Goal: Task Accomplishment & Management: Manage account settings

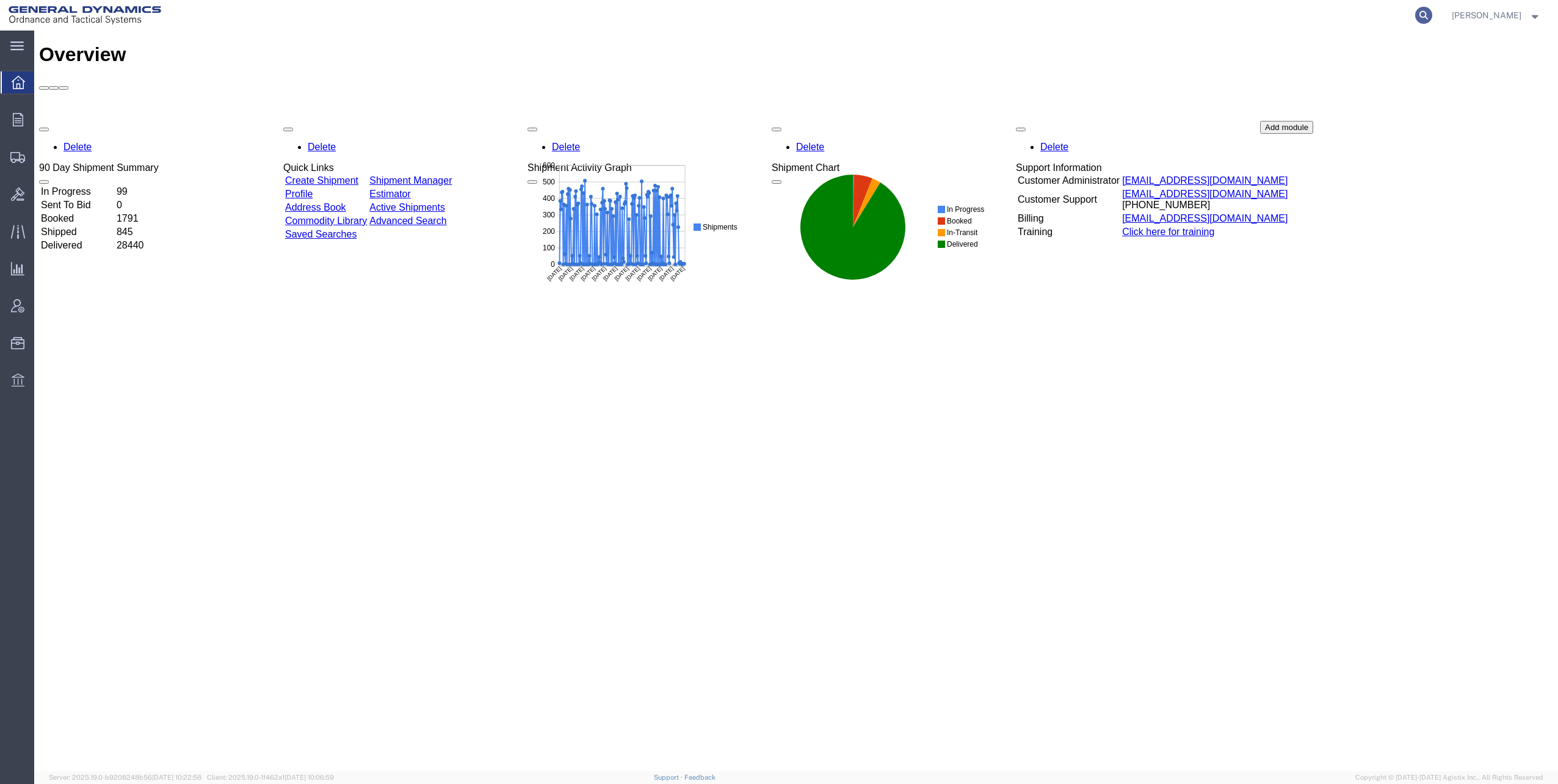
click at [1431, 14] on icon at bounding box center [1424, 15] width 17 height 17
paste input "56875247"
type input "56875247"
click at [1427, 14] on icon at bounding box center [1424, 15] width 17 height 17
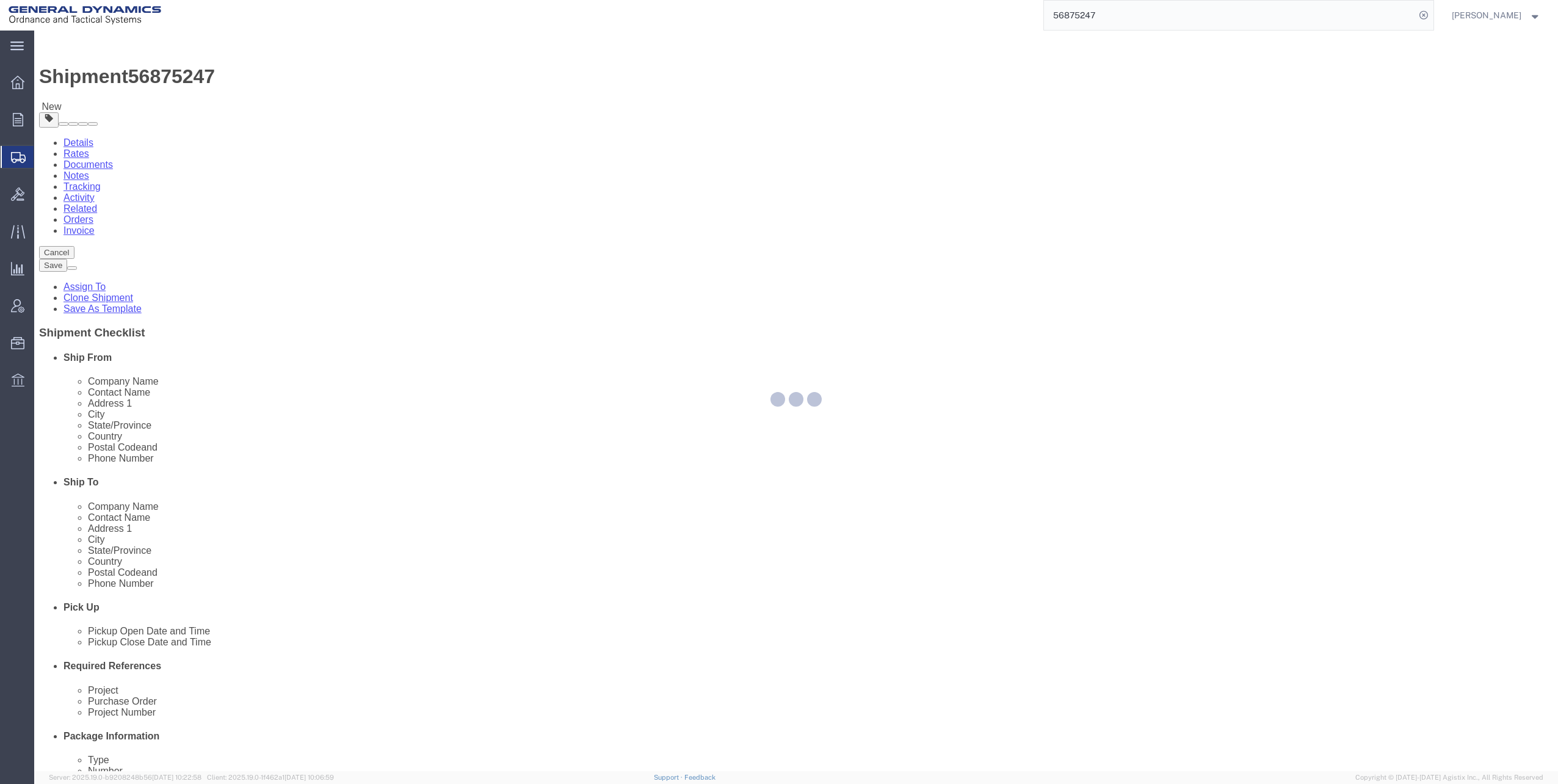
select select
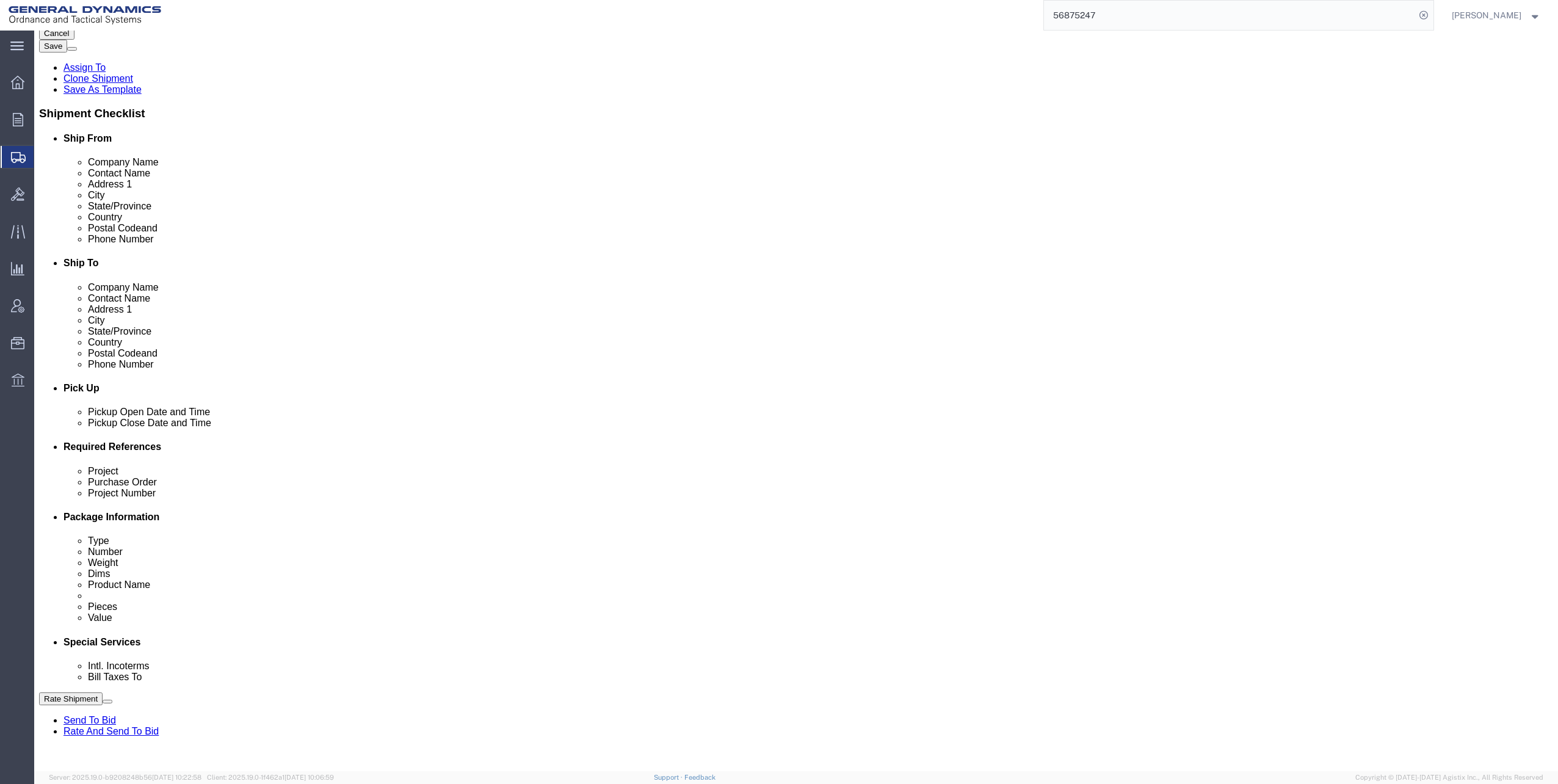
scroll to position [306, 0]
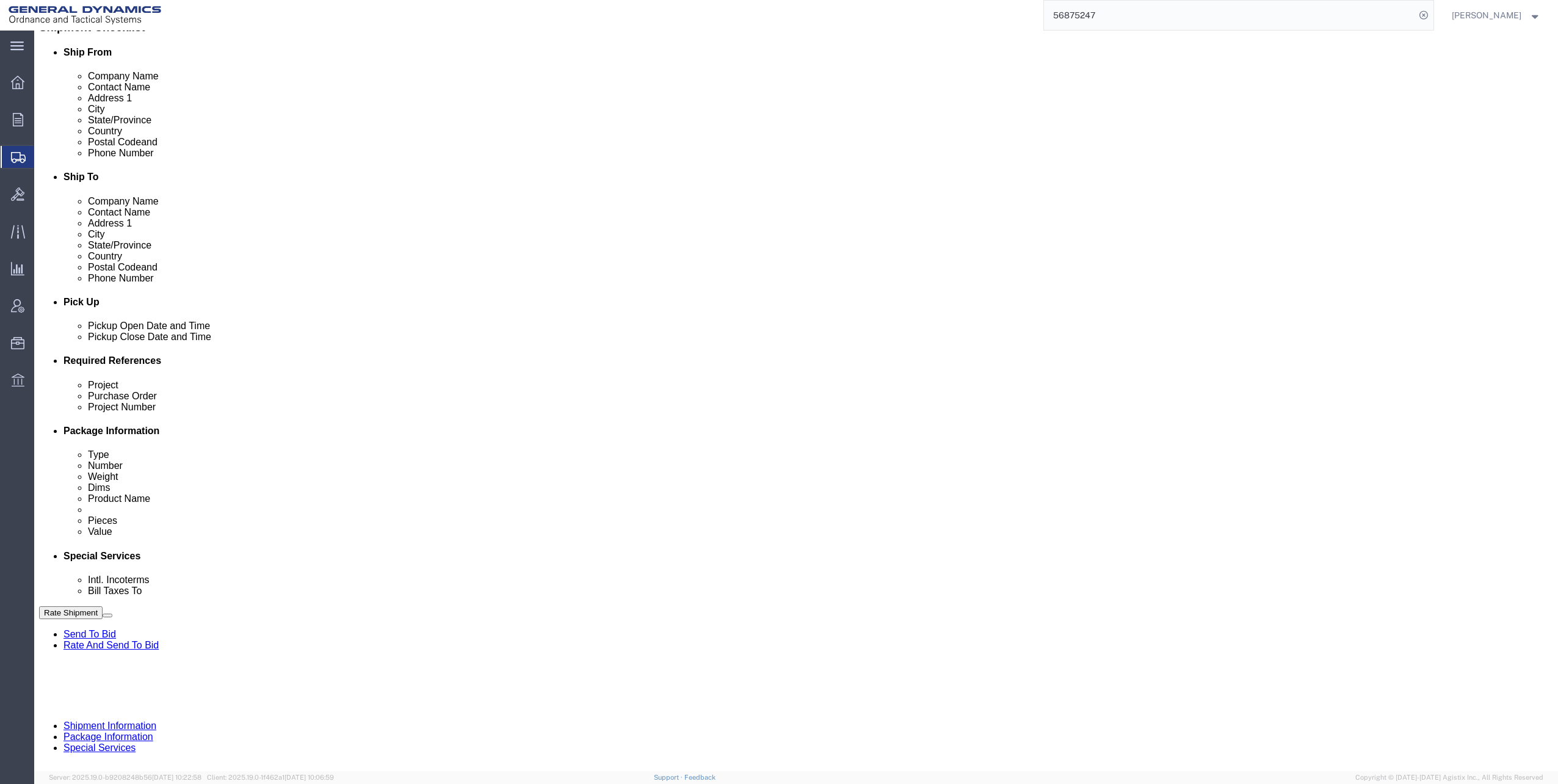
click input "M119A2"
drag, startPoint x: 1059, startPoint y: 446, endPoint x: 1148, endPoint y: 445, distance: 89.0
click input "N/A"
type input "30100307"
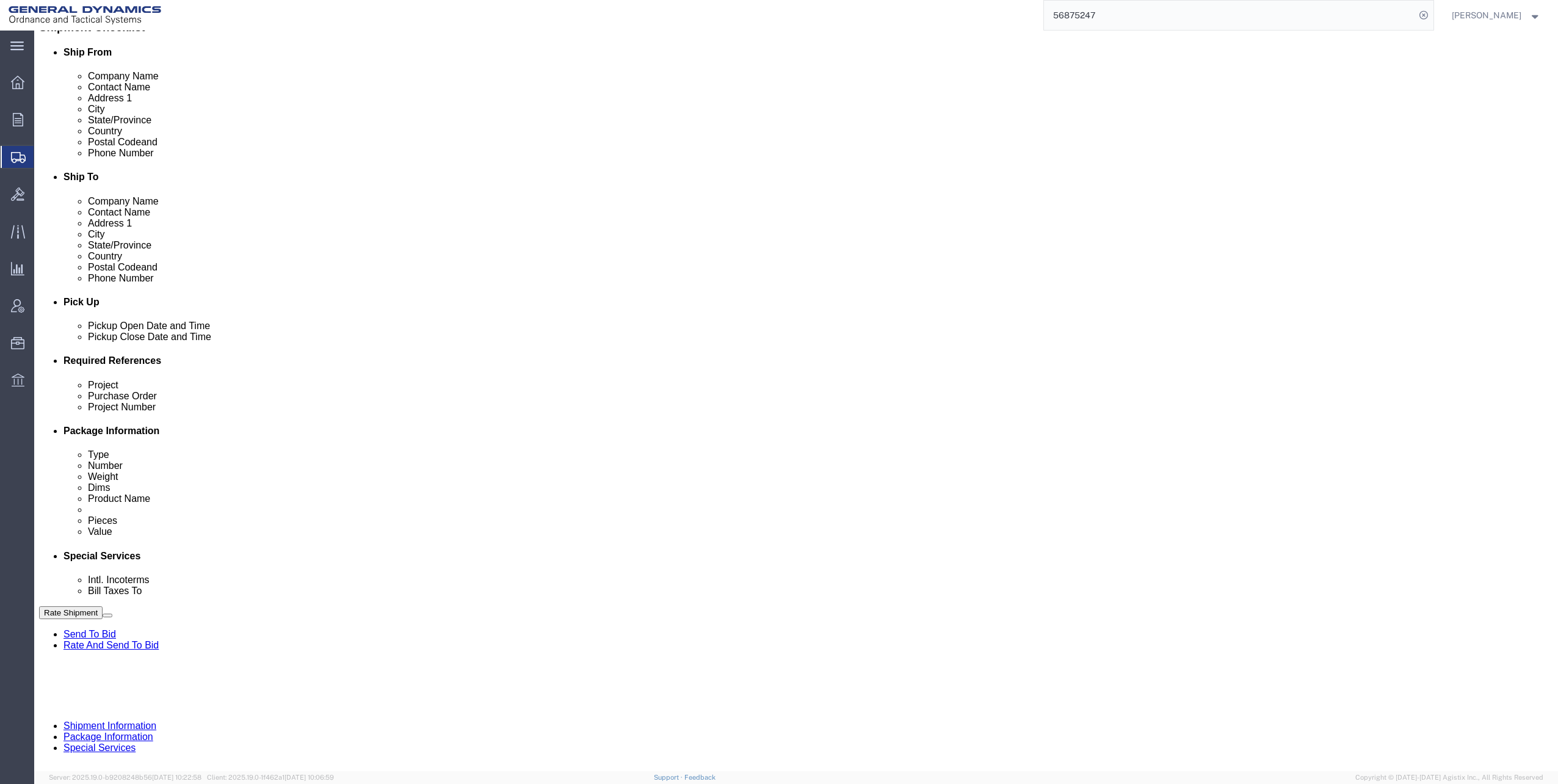
click input "text"
click button "Continue"
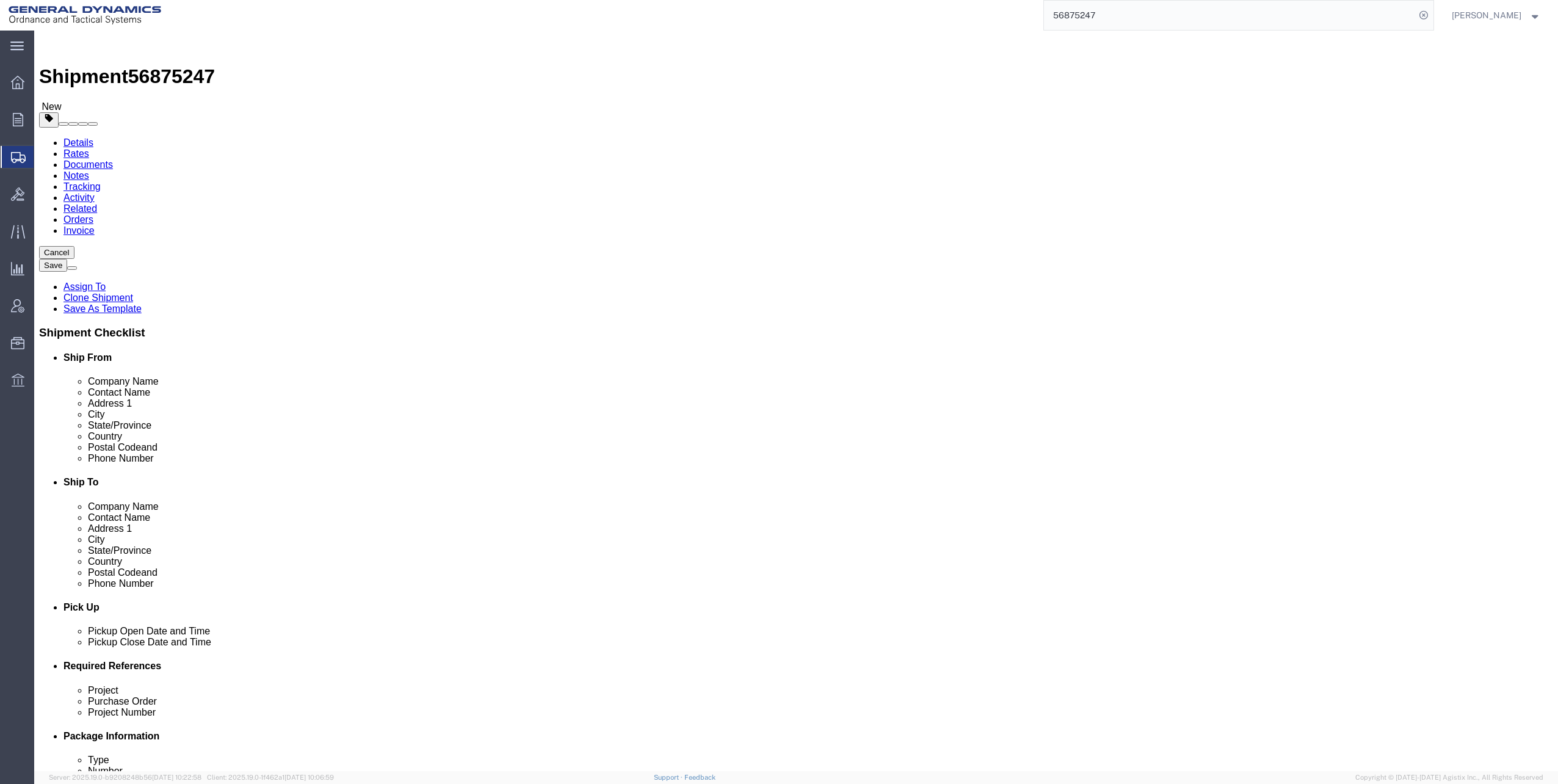
click dd "82.00 Drum"
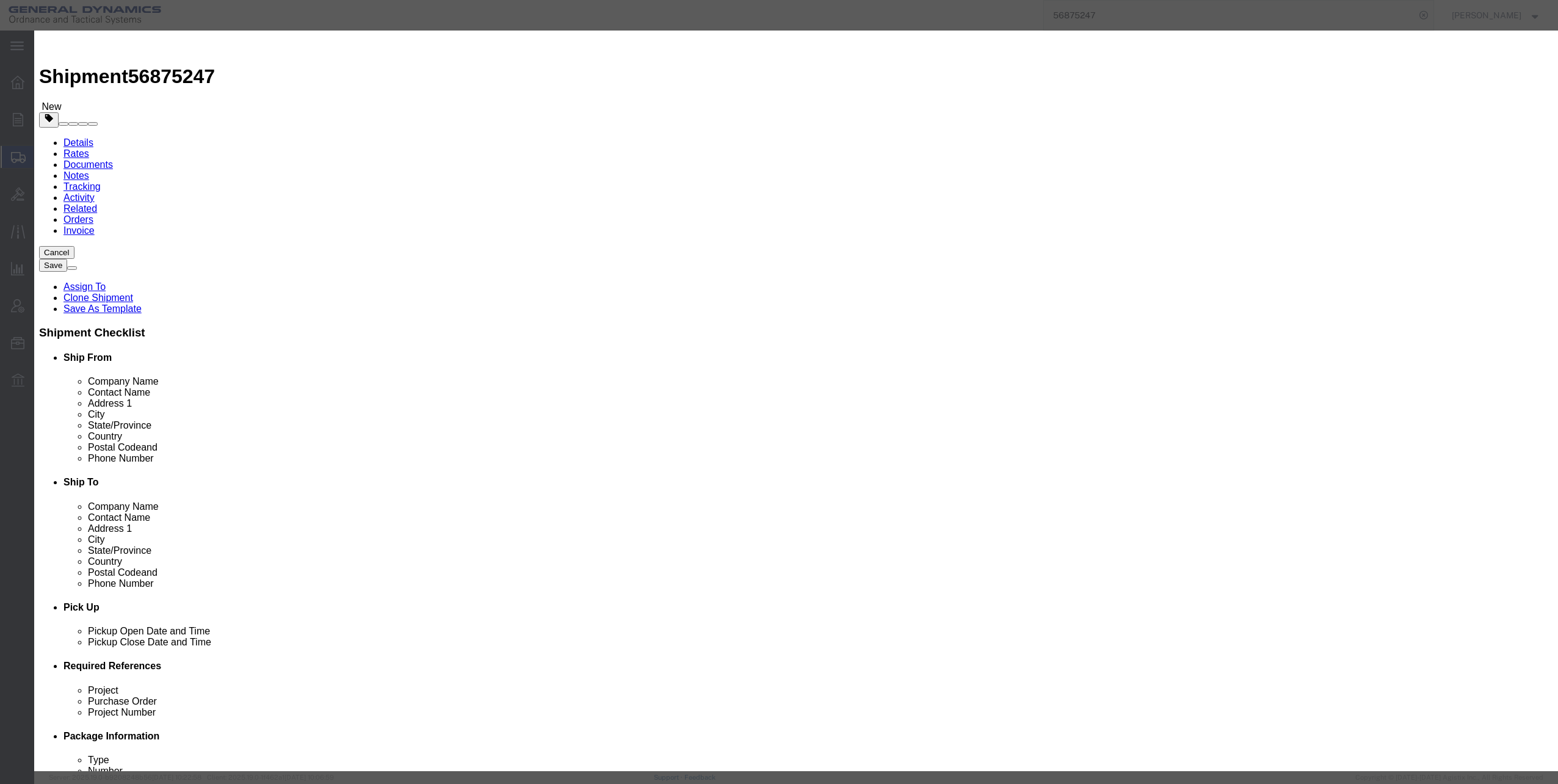
click button "Save & Close"
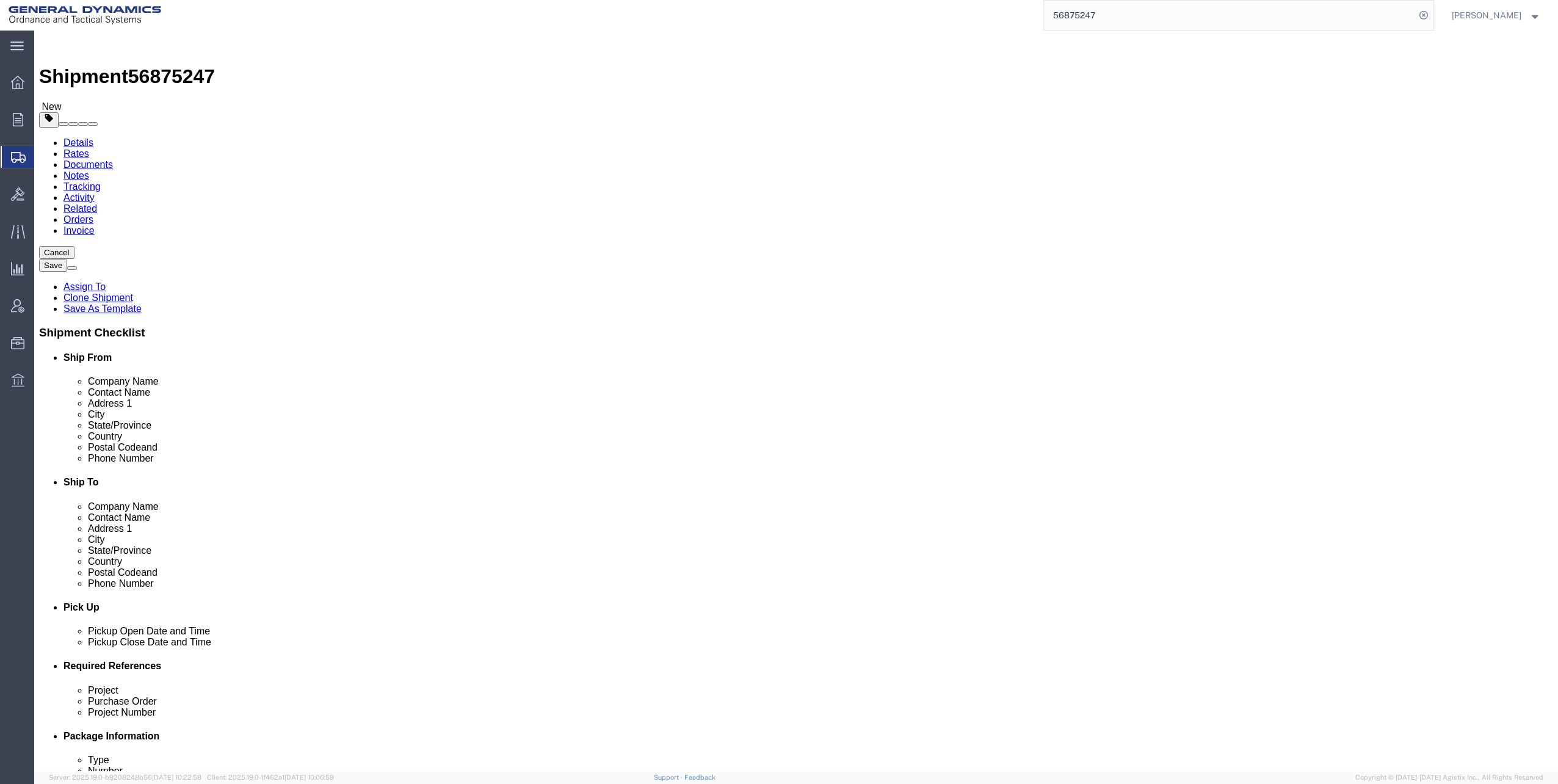
click icon
click span "button"
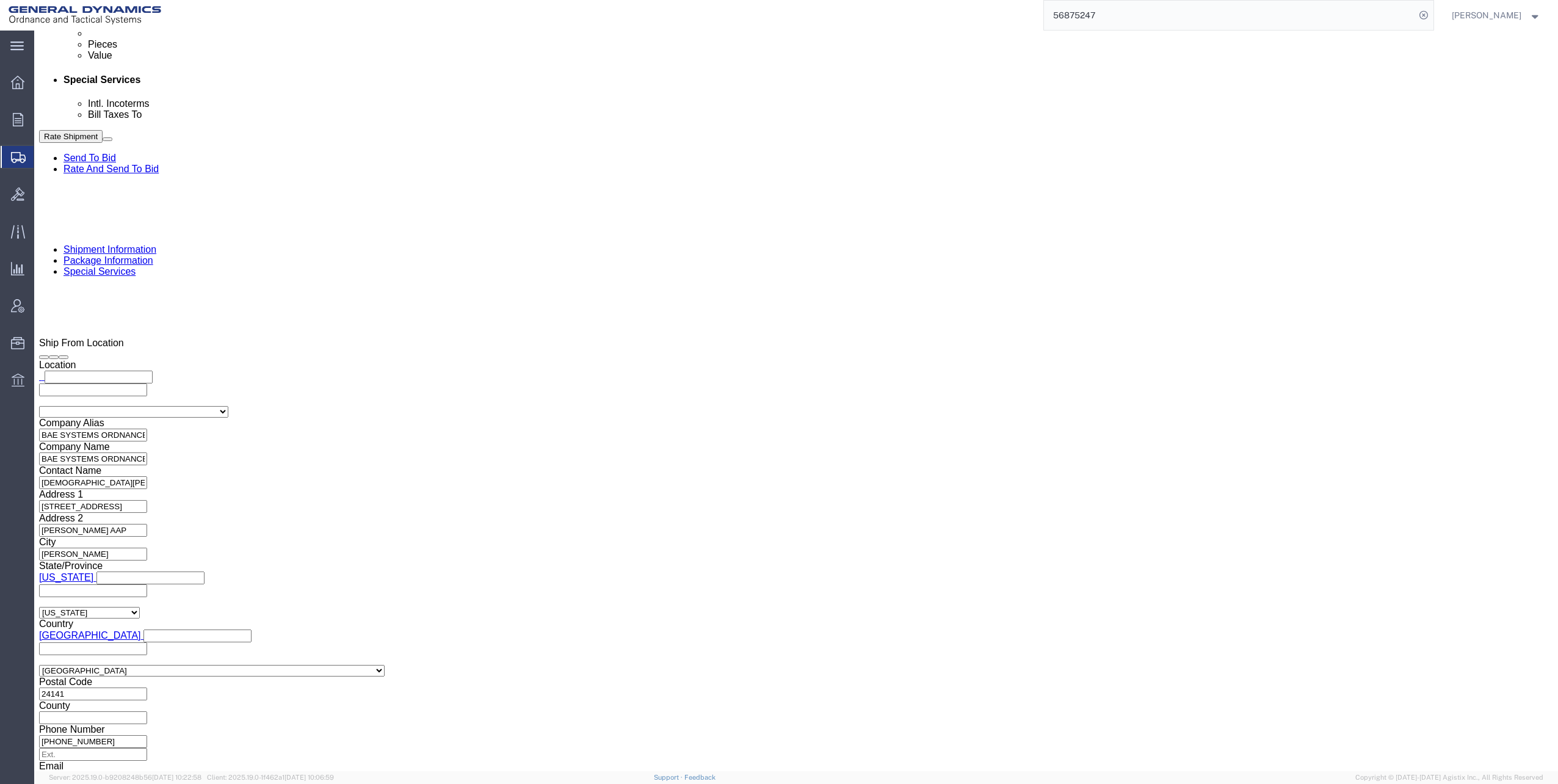
scroll to position [537, 0]
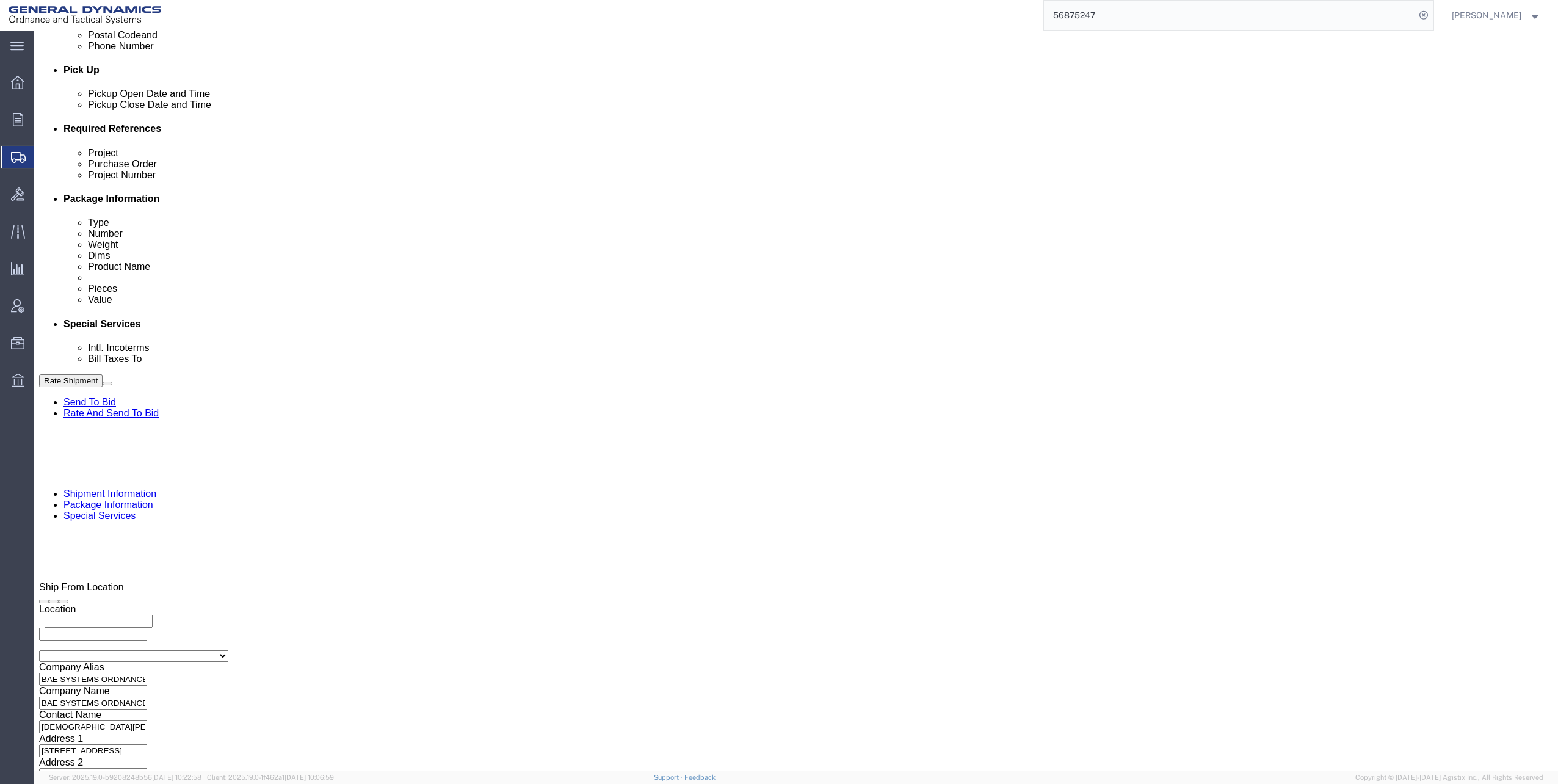
click input "text"
type input "[EMAIL_ADDRESS][DOMAIN_NAME]"
type input "[PERSON_NAME]"
click input "BOL"
checkbox input "true"
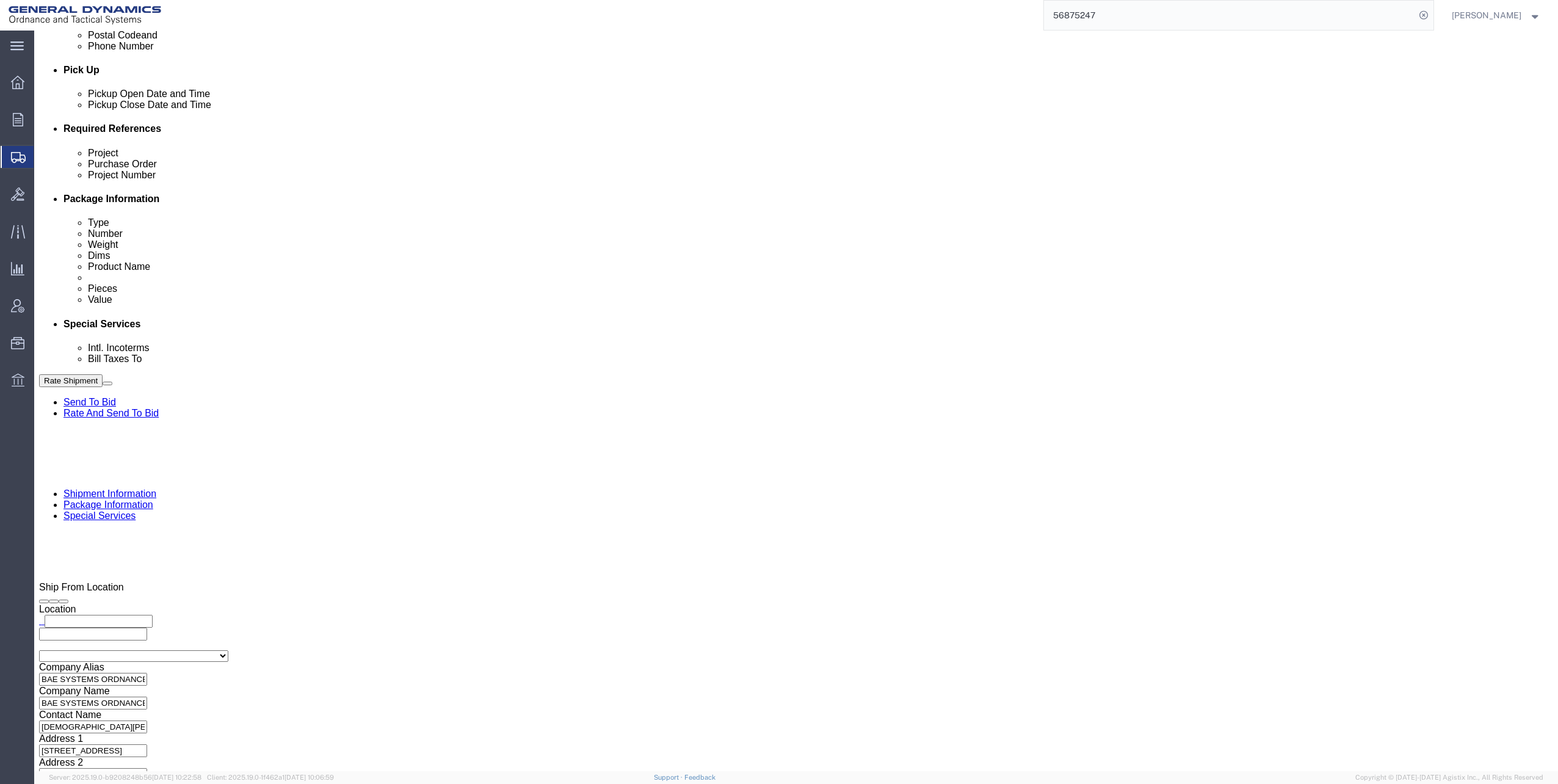
click input "Packing List"
checkbox input "true"
click input "Include shipping documents"
checkbox input "true"
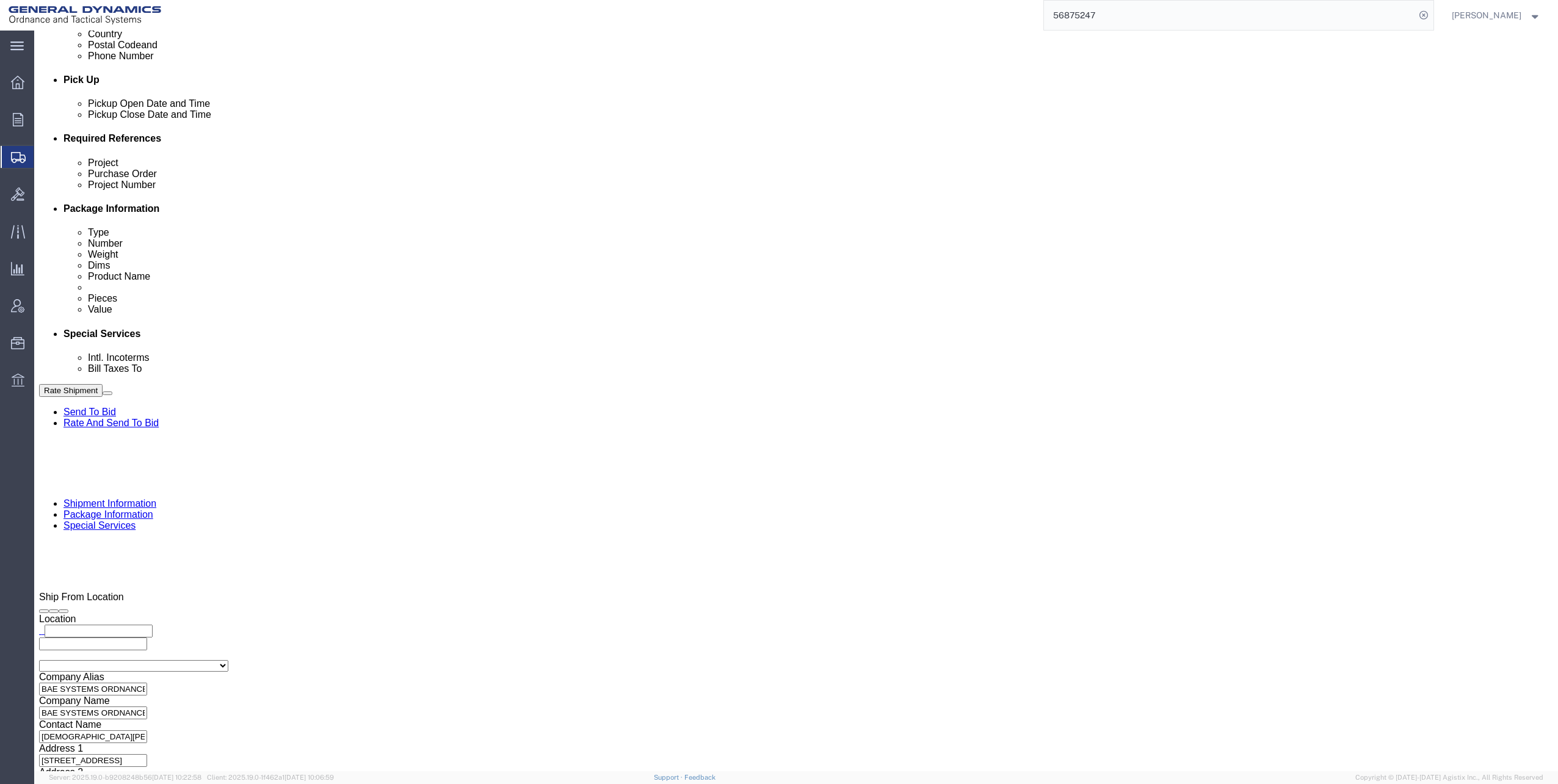
scroll to position [415, 0]
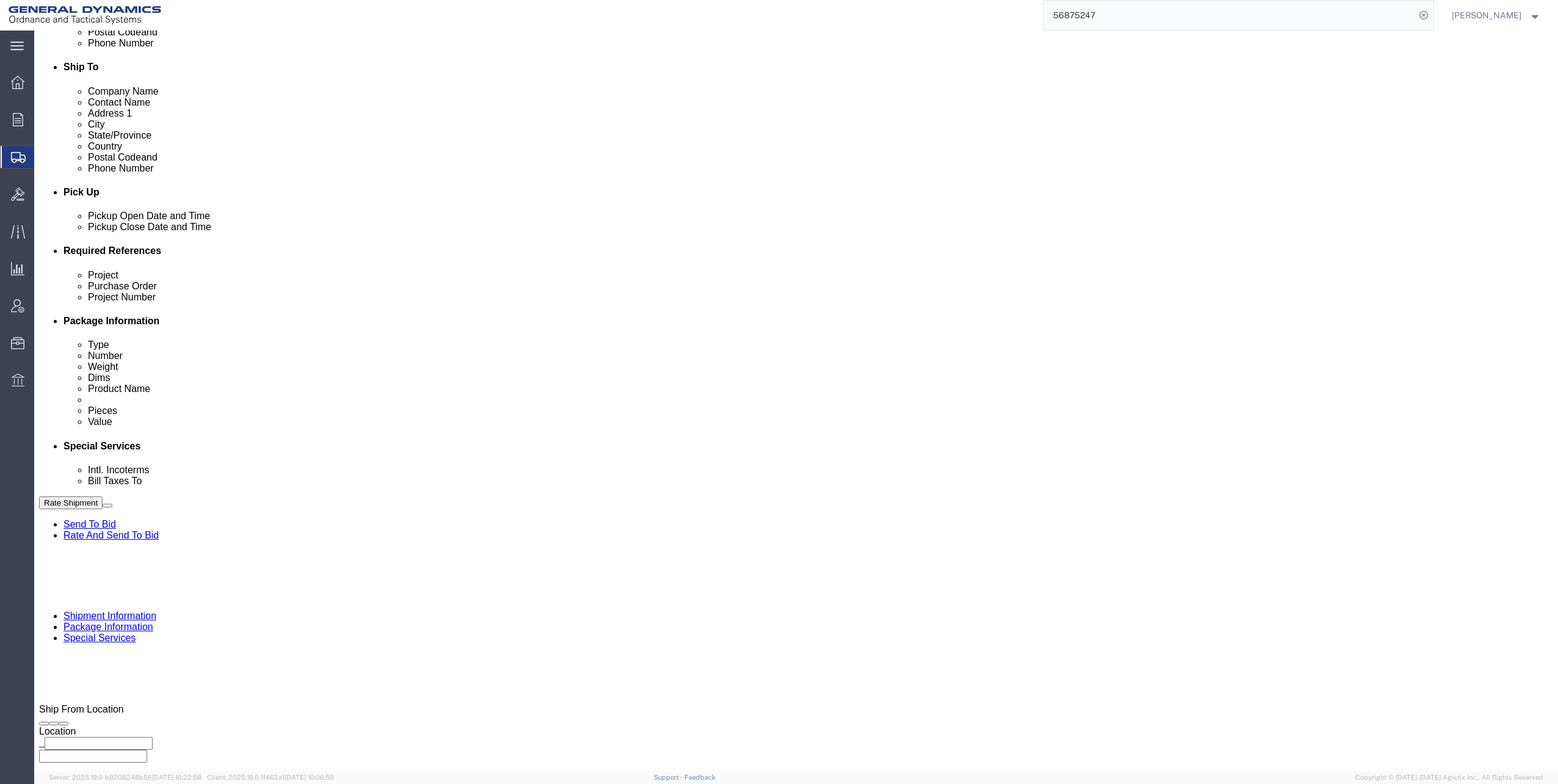
click button "Rate Shipment"
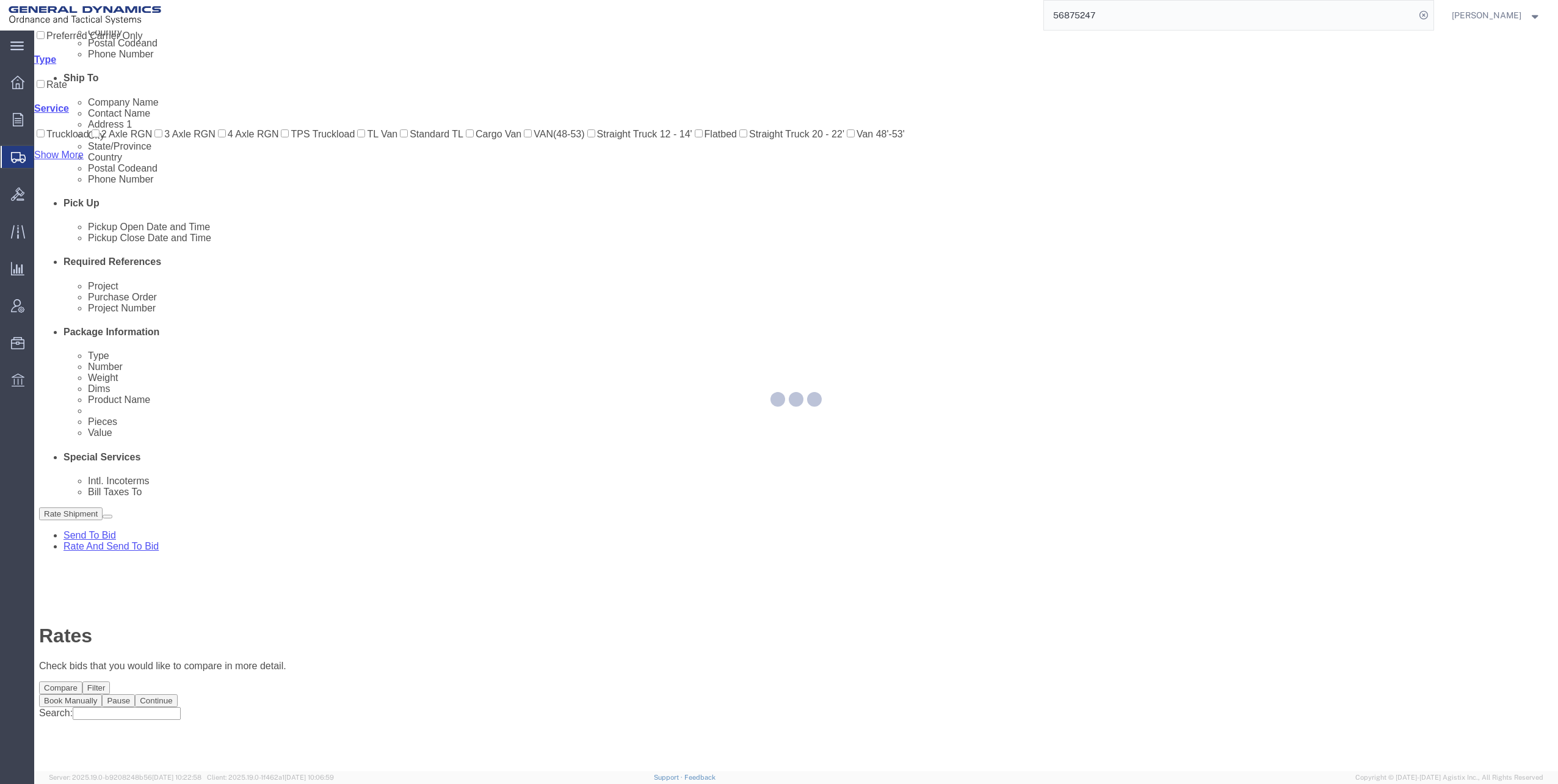
scroll to position [0, 0]
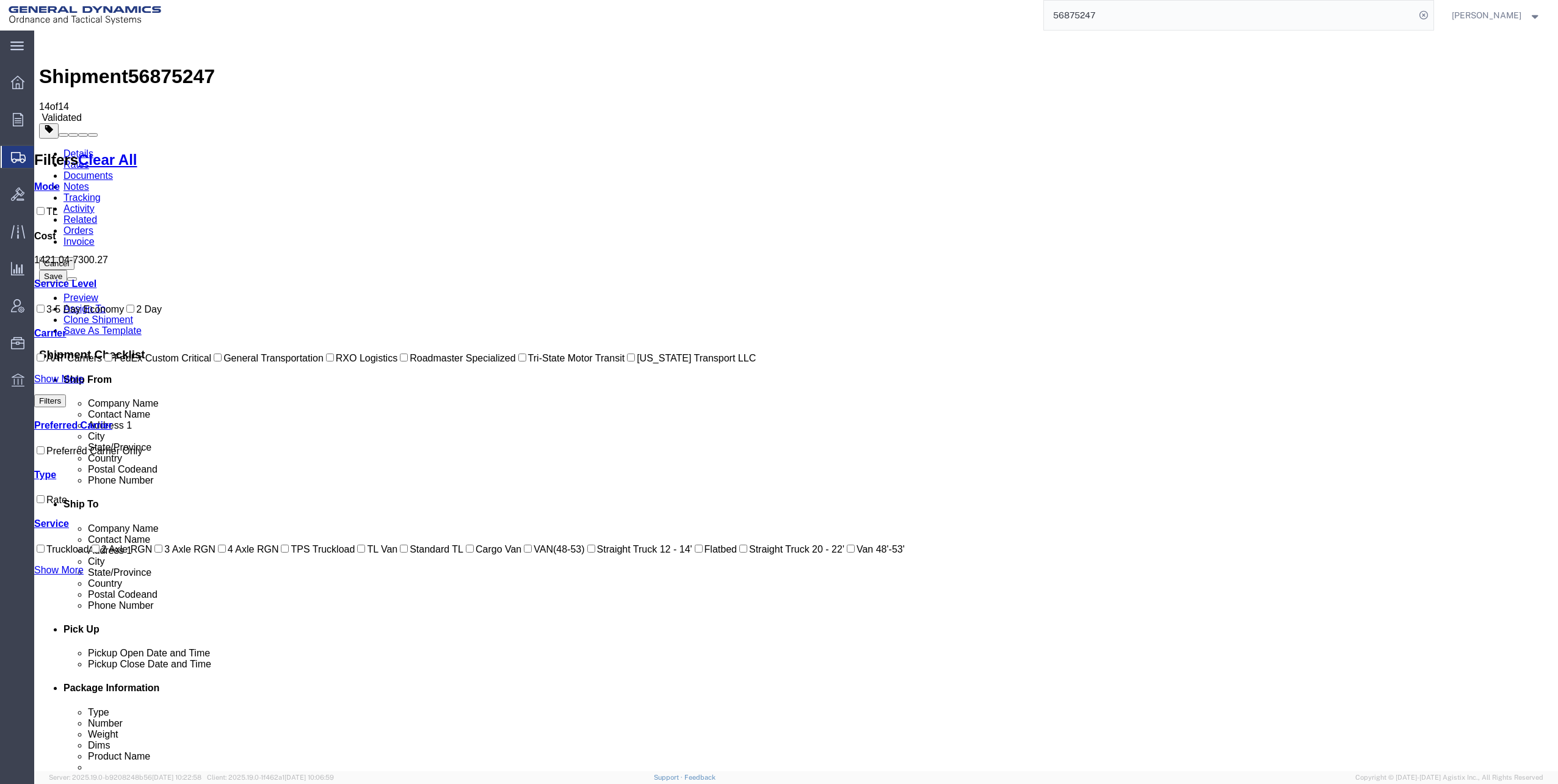
click at [72, 148] on link "Details" at bounding box center [78, 153] width 30 height 10
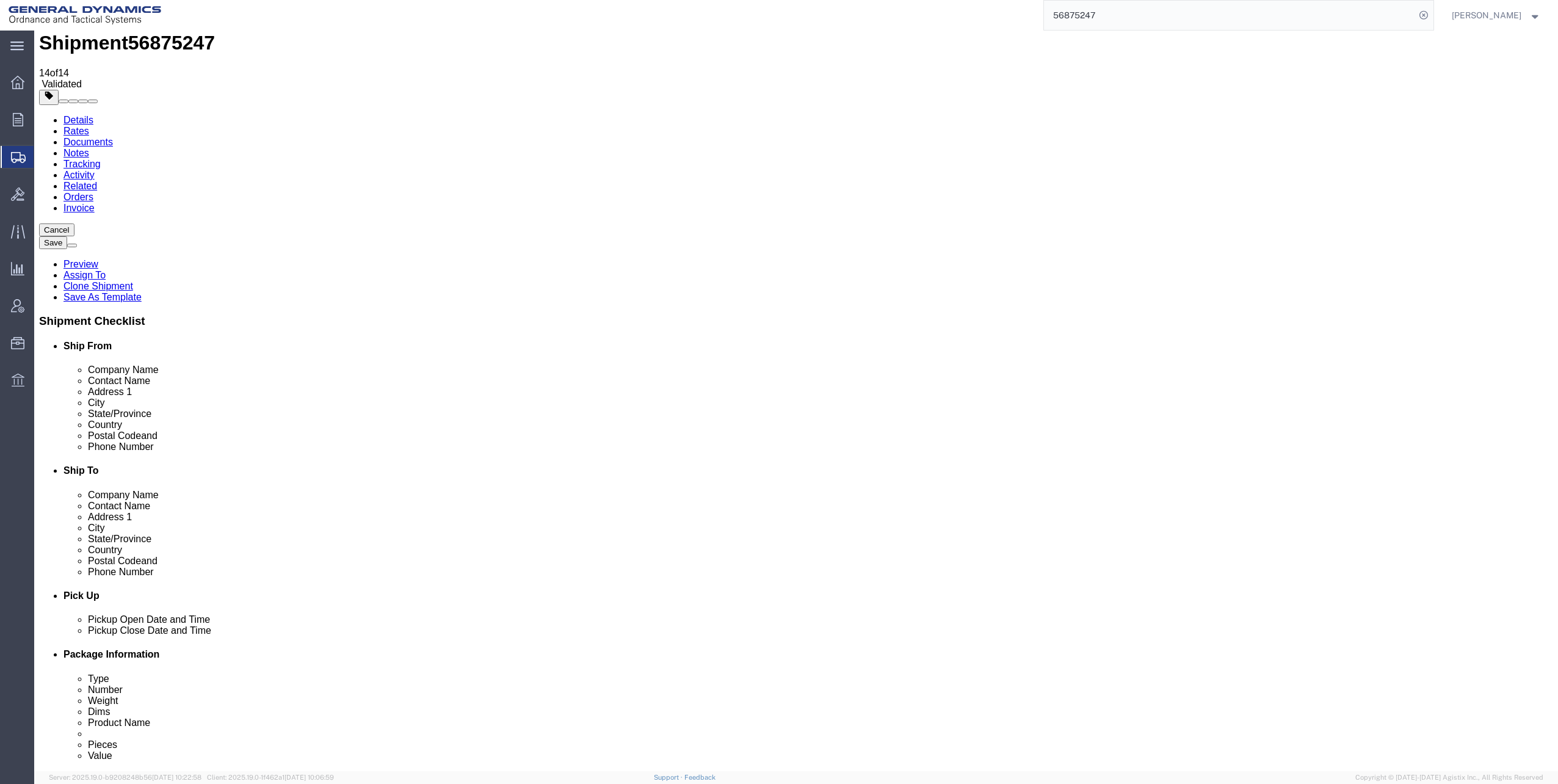
scroll to position [244, 0]
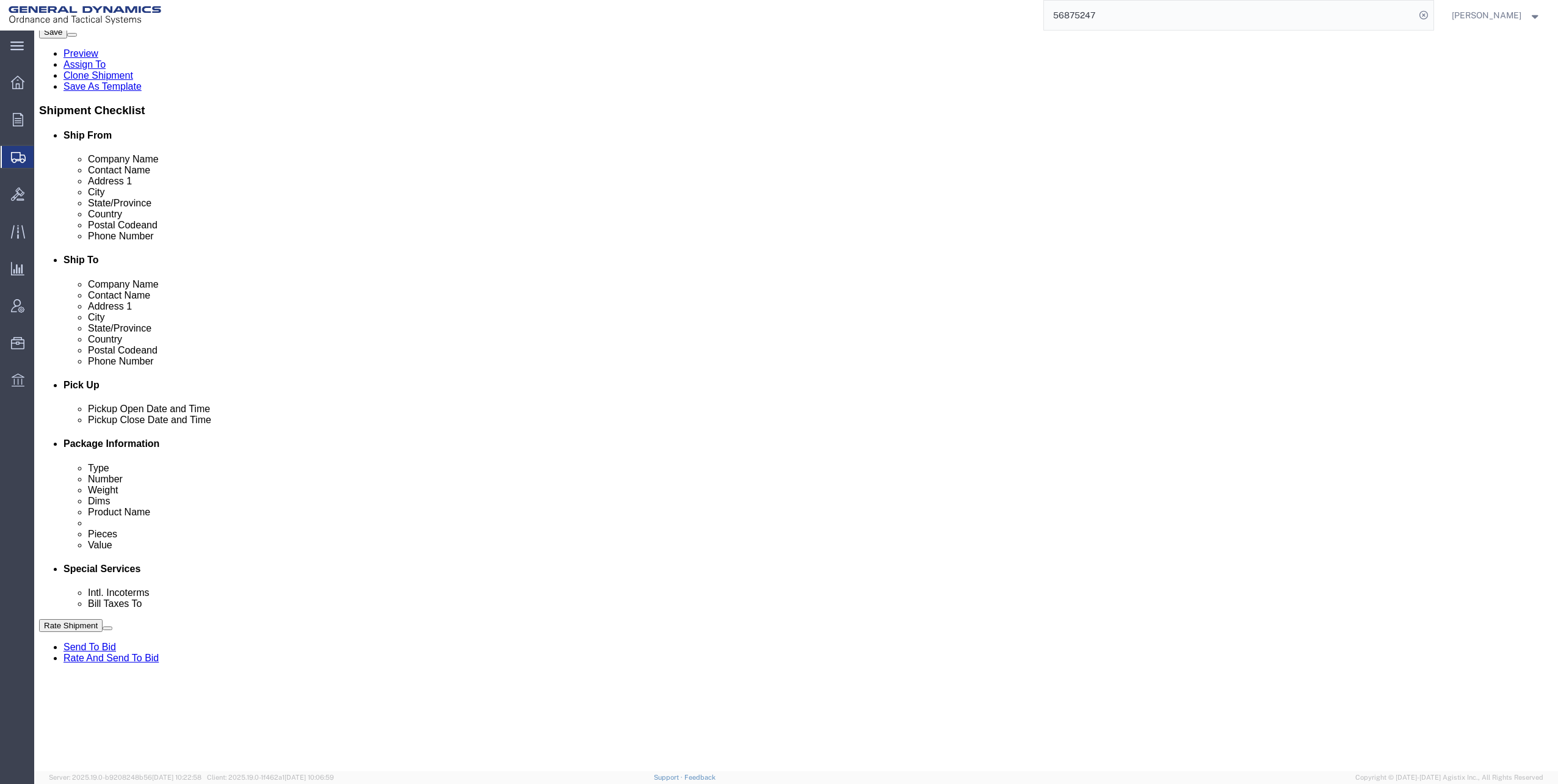
click div "[DATE] 8:00 AM"
click button "Apply"
click div "[DATE] 10:00 AM"
click button "Apply"
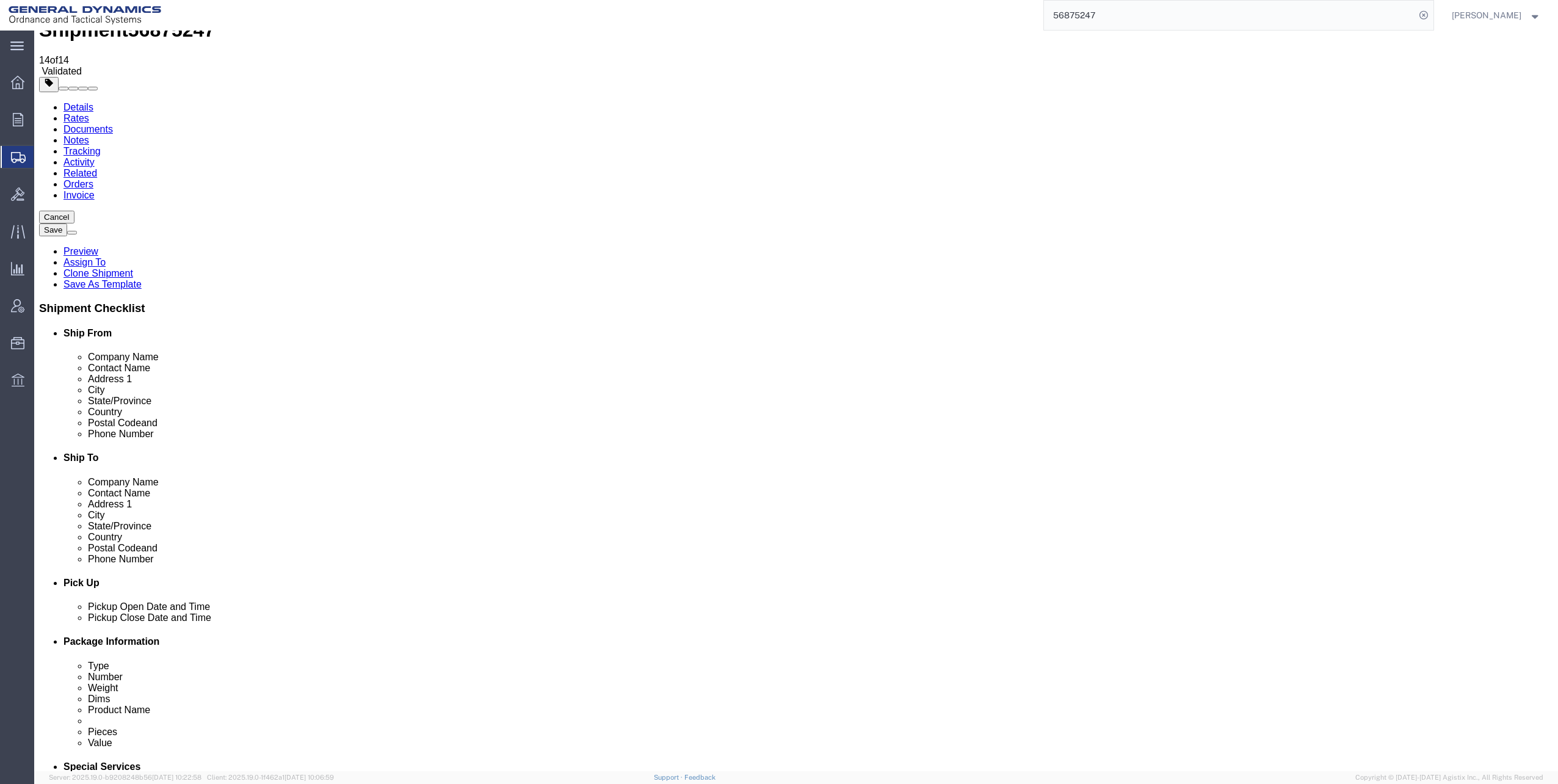
scroll to position [309, 0]
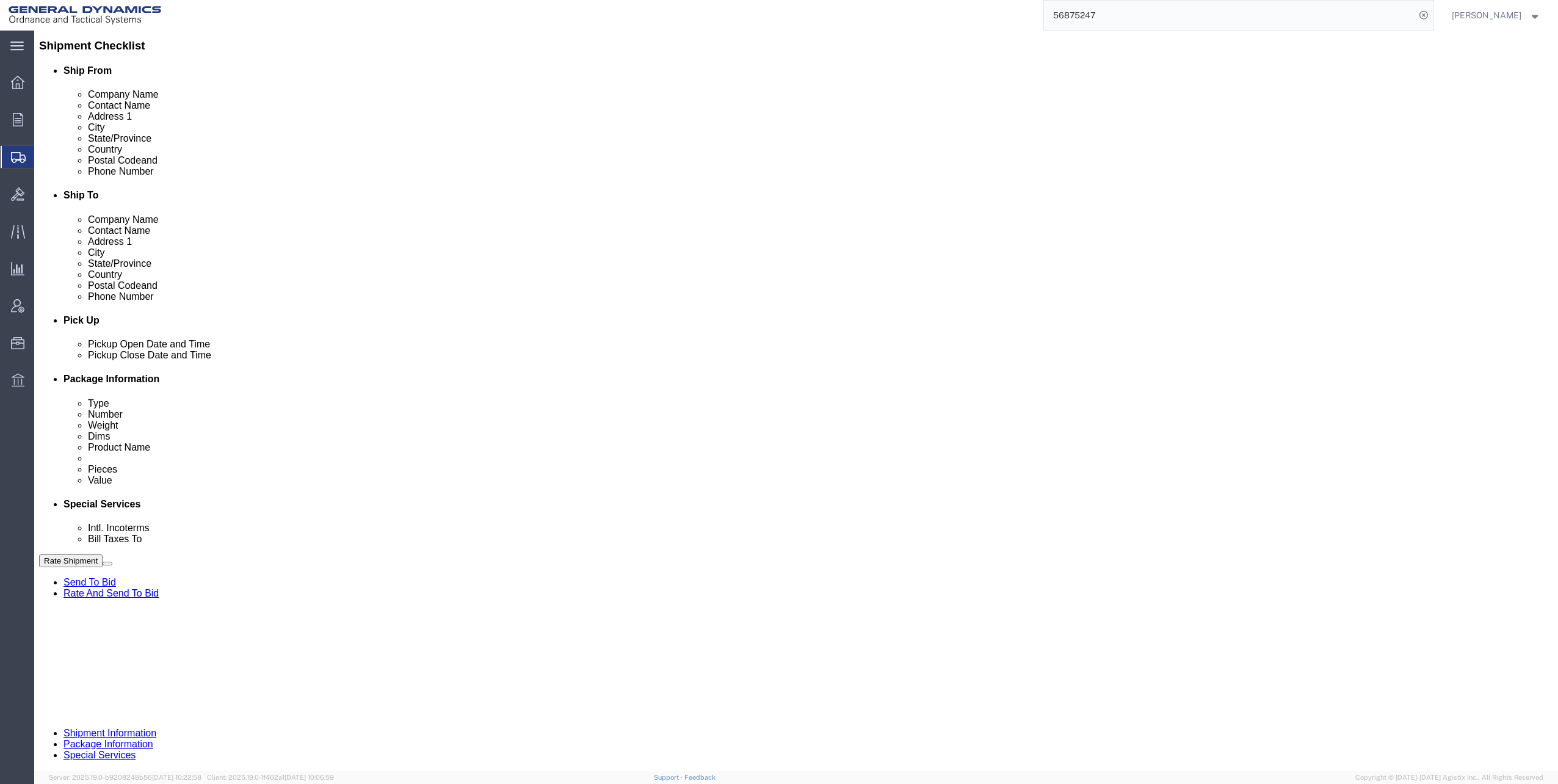
click button "Rate Shipment"
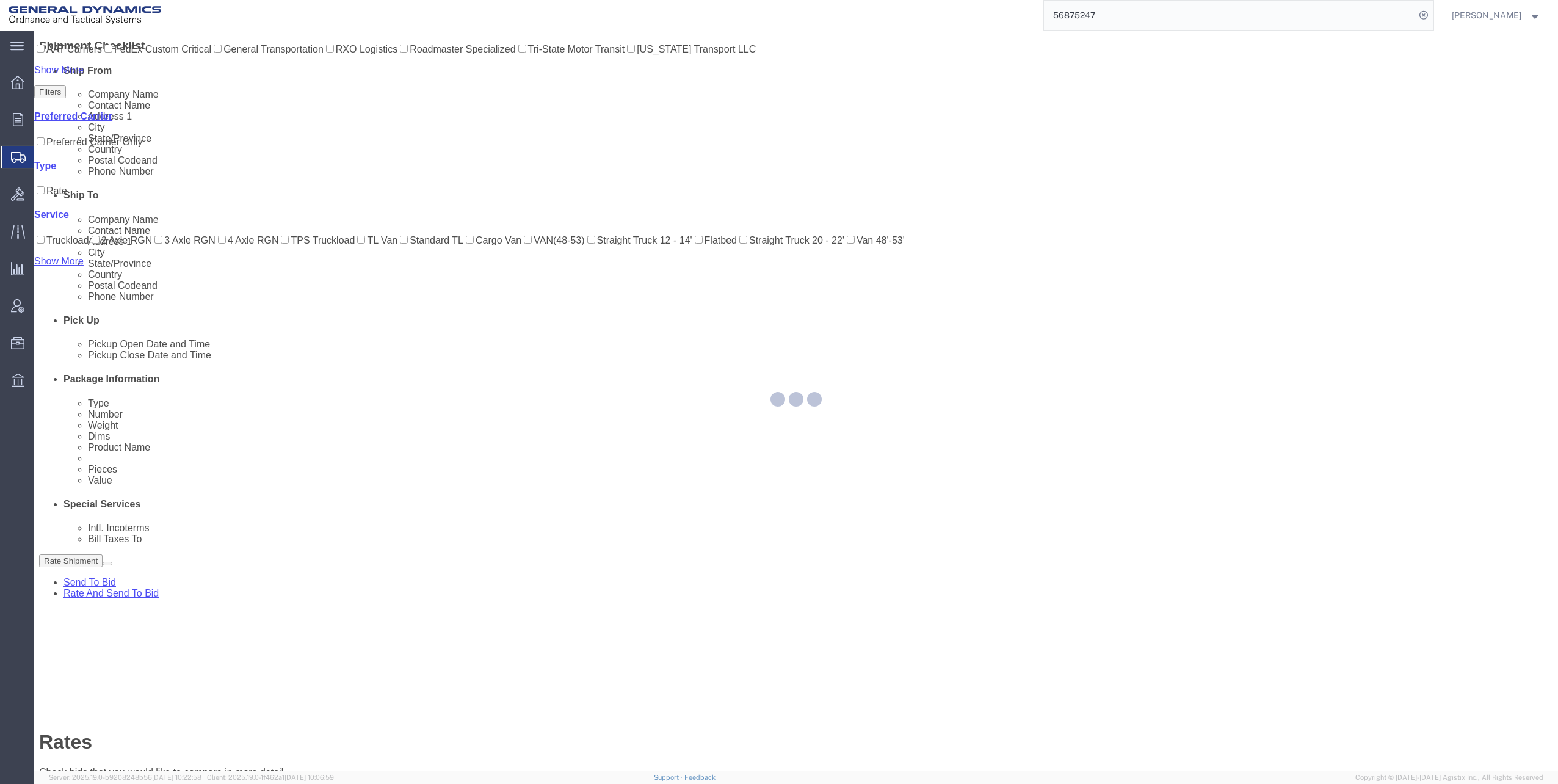
scroll to position [0, 0]
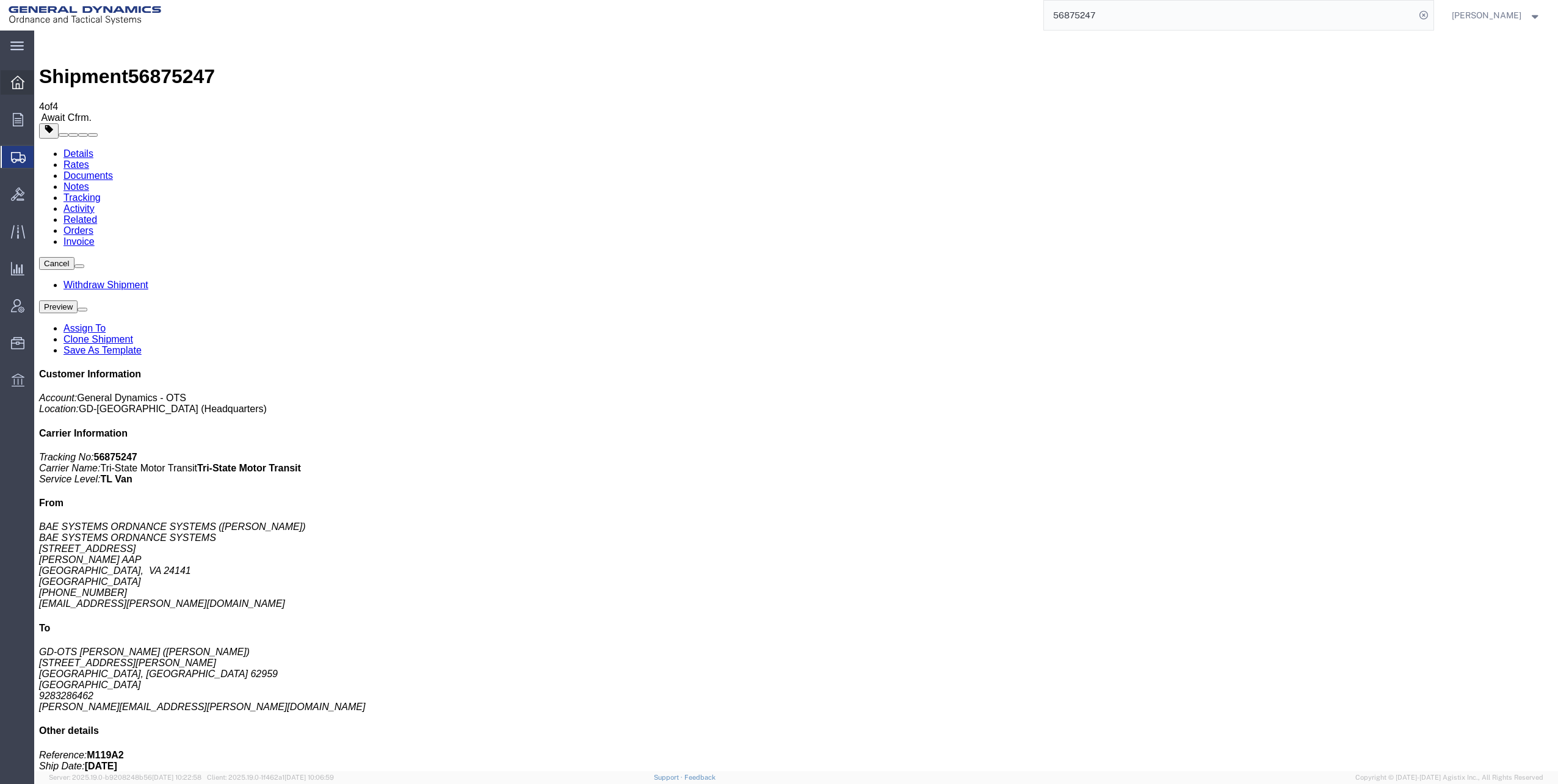
click at [14, 77] on icon at bounding box center [18, 83] width 14 height 14
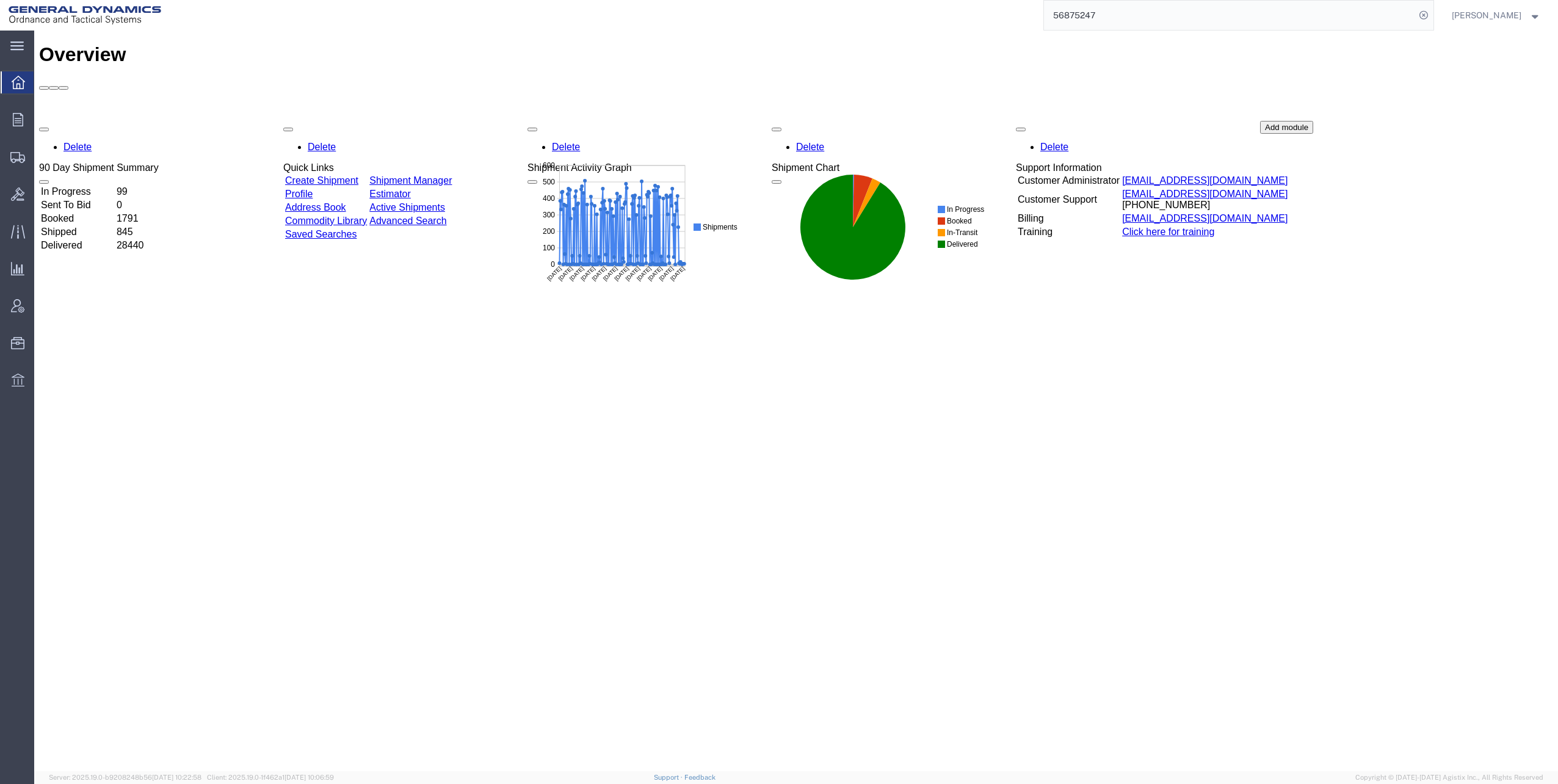
click at [336, 202] on link "Address Book" at bounding box center [316, 207] width 61 height 10
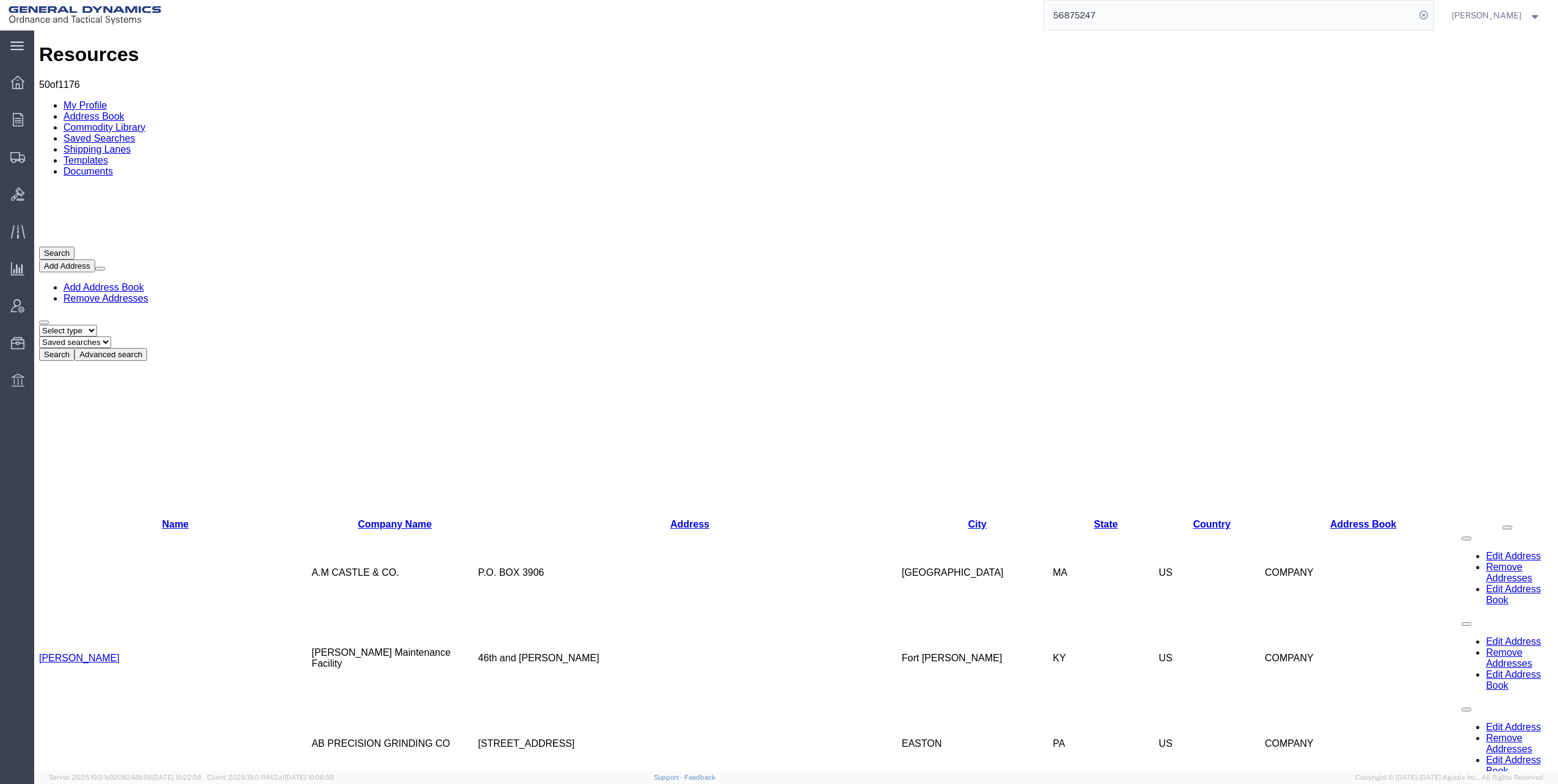
click at [95, 260] on button "Add Address" at bounding box center [67, 266] width 56 height 13
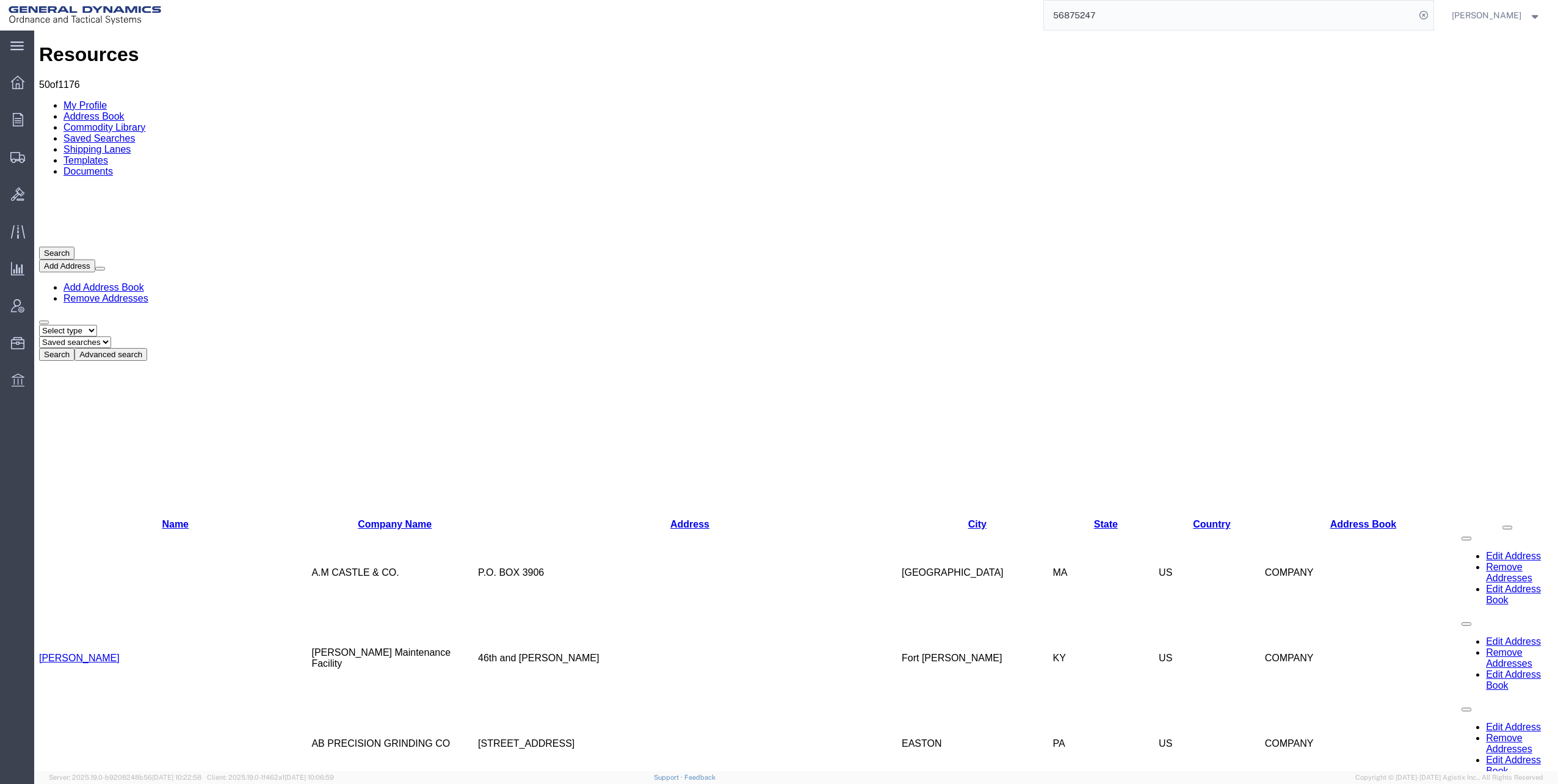
click at [95, 260] on button "Add Address" at bounding box center [67, 266] width 56 height 13
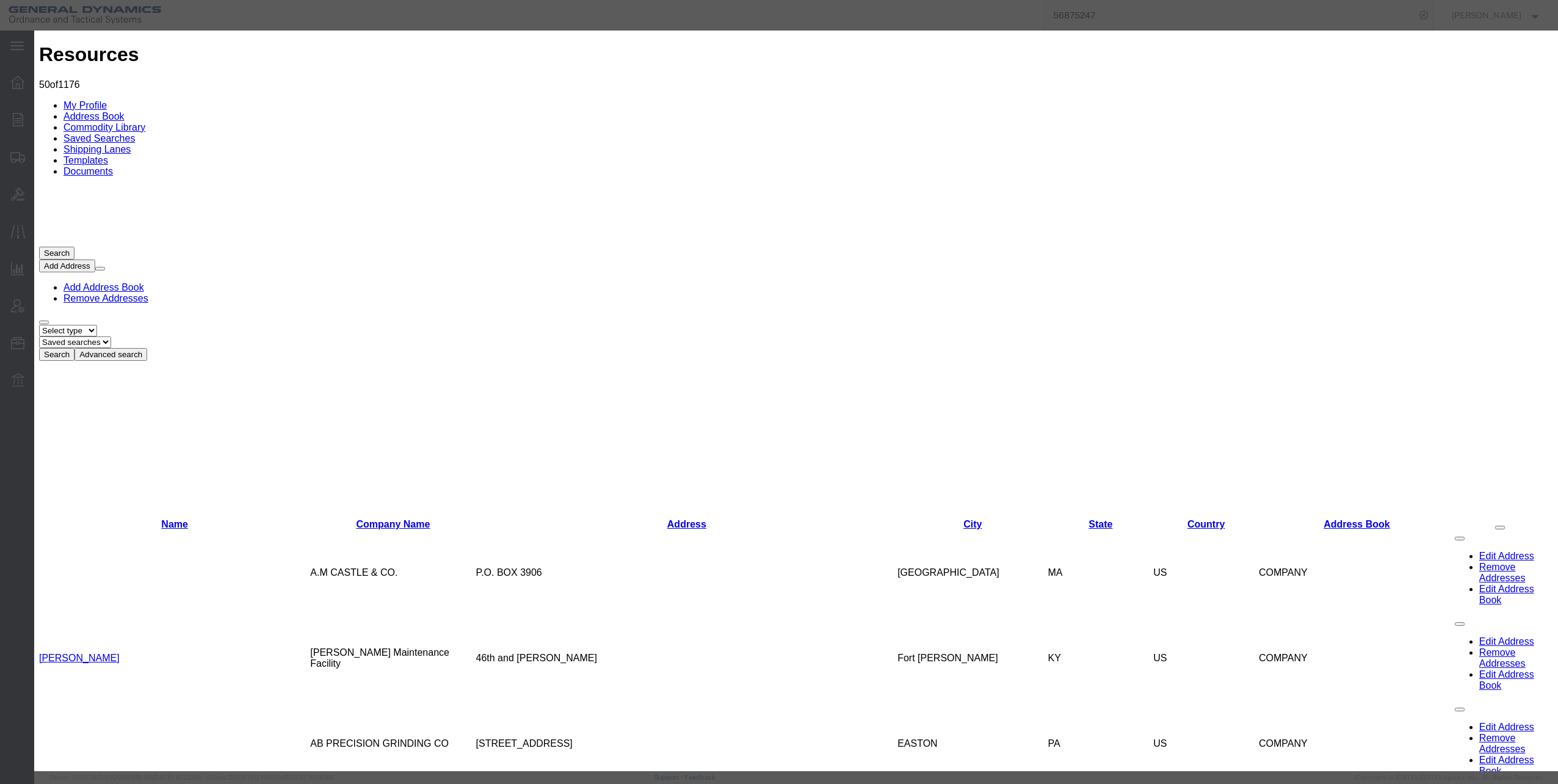
type input "Mara"
type input "Love"
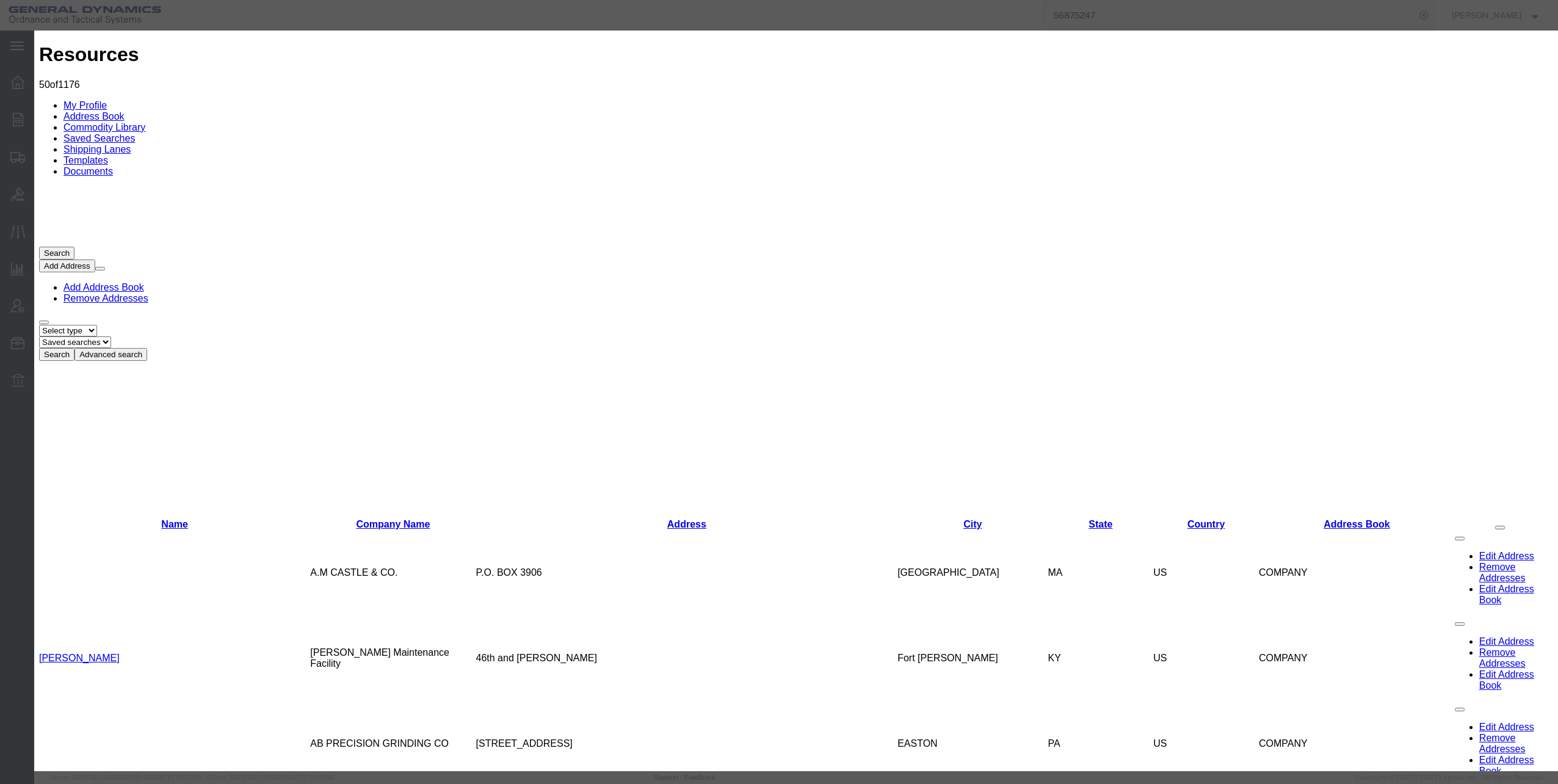
type input "Customs Broker"
type input "[STREET_ADDRESS][PERSON_NAME]"
type input "Suite 901"
type input "Savannah"
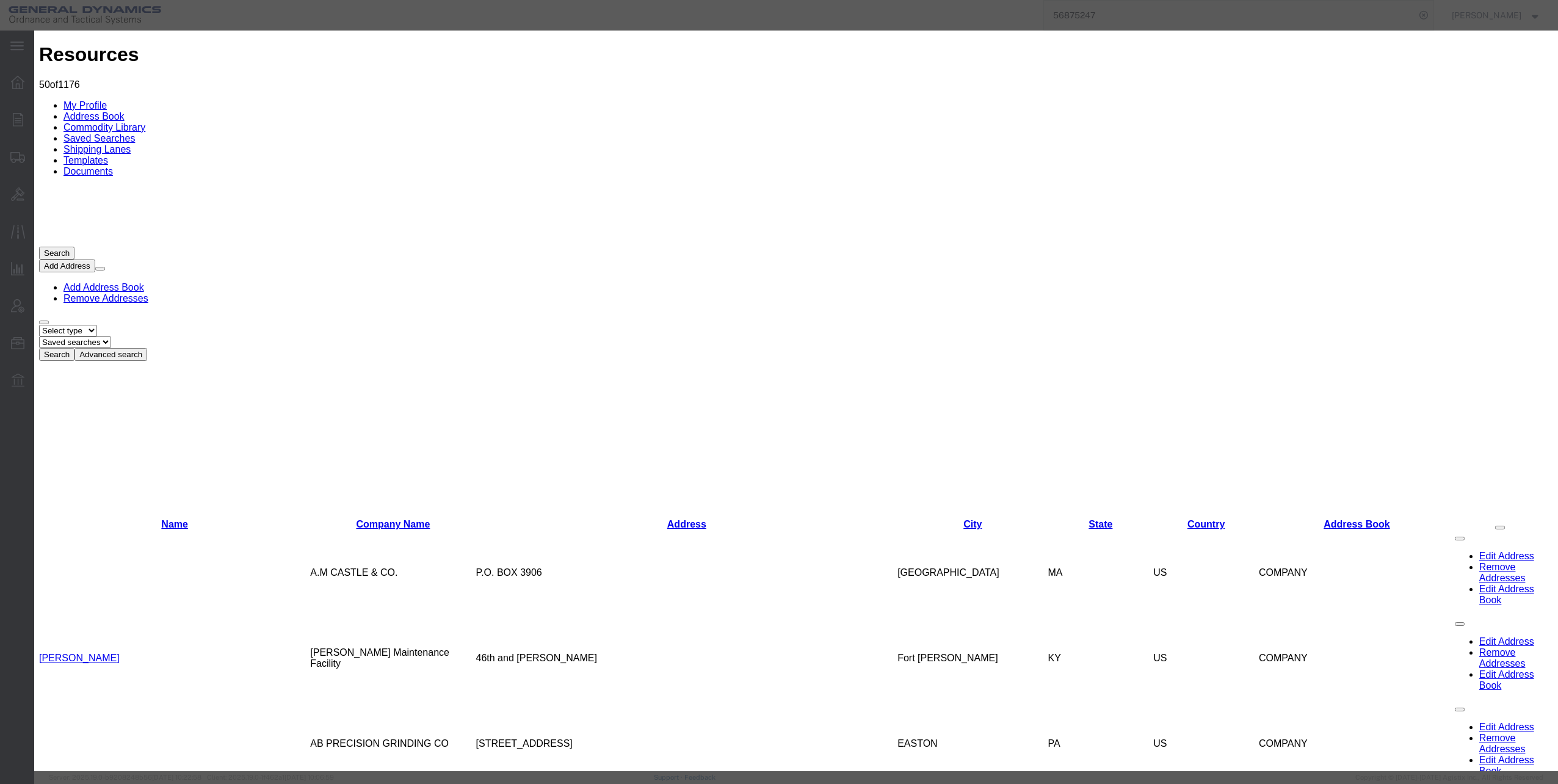
type input "[US_STATE]"
select select "GA"
type input "31401"
select select "BUSI"
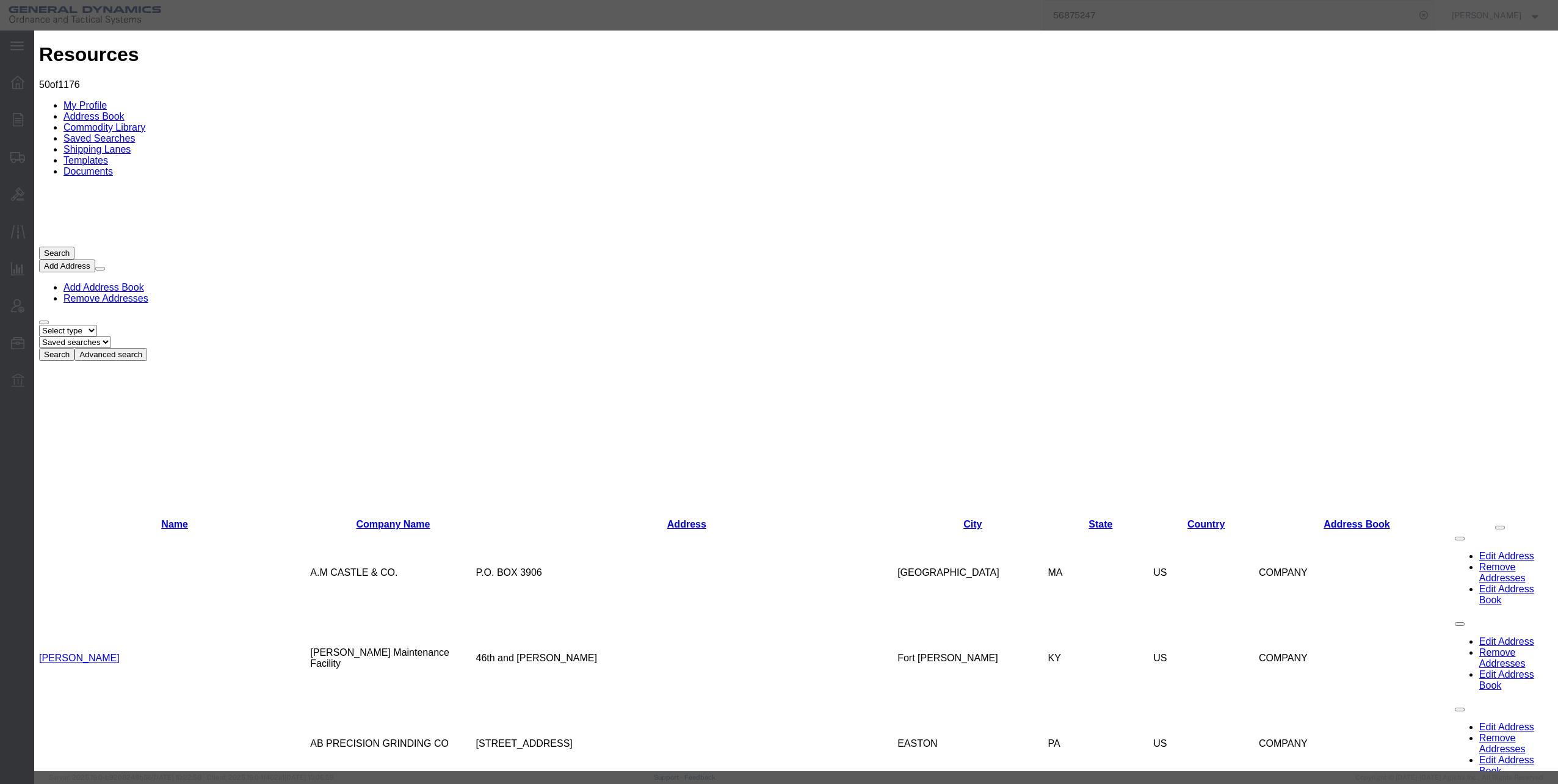
type input "Expeditors"
type input "9125440569"
drag, startPoint x: 931, startPoint y: 262, endPoint x: 1105, endPoint y: 262, distance: 174.0
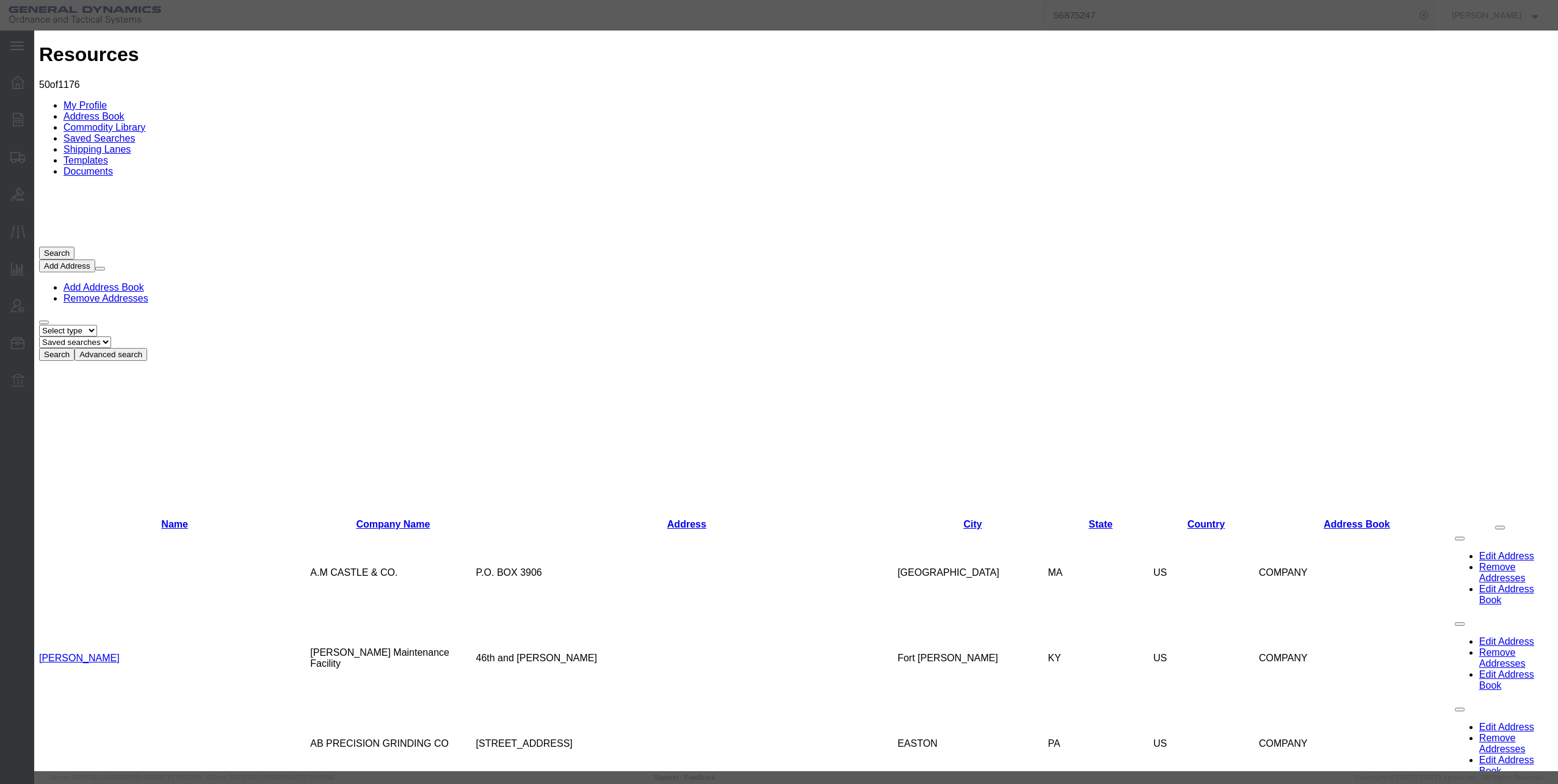
type input "[DOMAIN_NAME][EMAIL_ADDRESS][DOMAIN_NAME]"
drag, startPoint x: 973, startPoint y: 215, endPoint x: 986, endPoint y: 213, distance: 13.2
type input "9125440597"
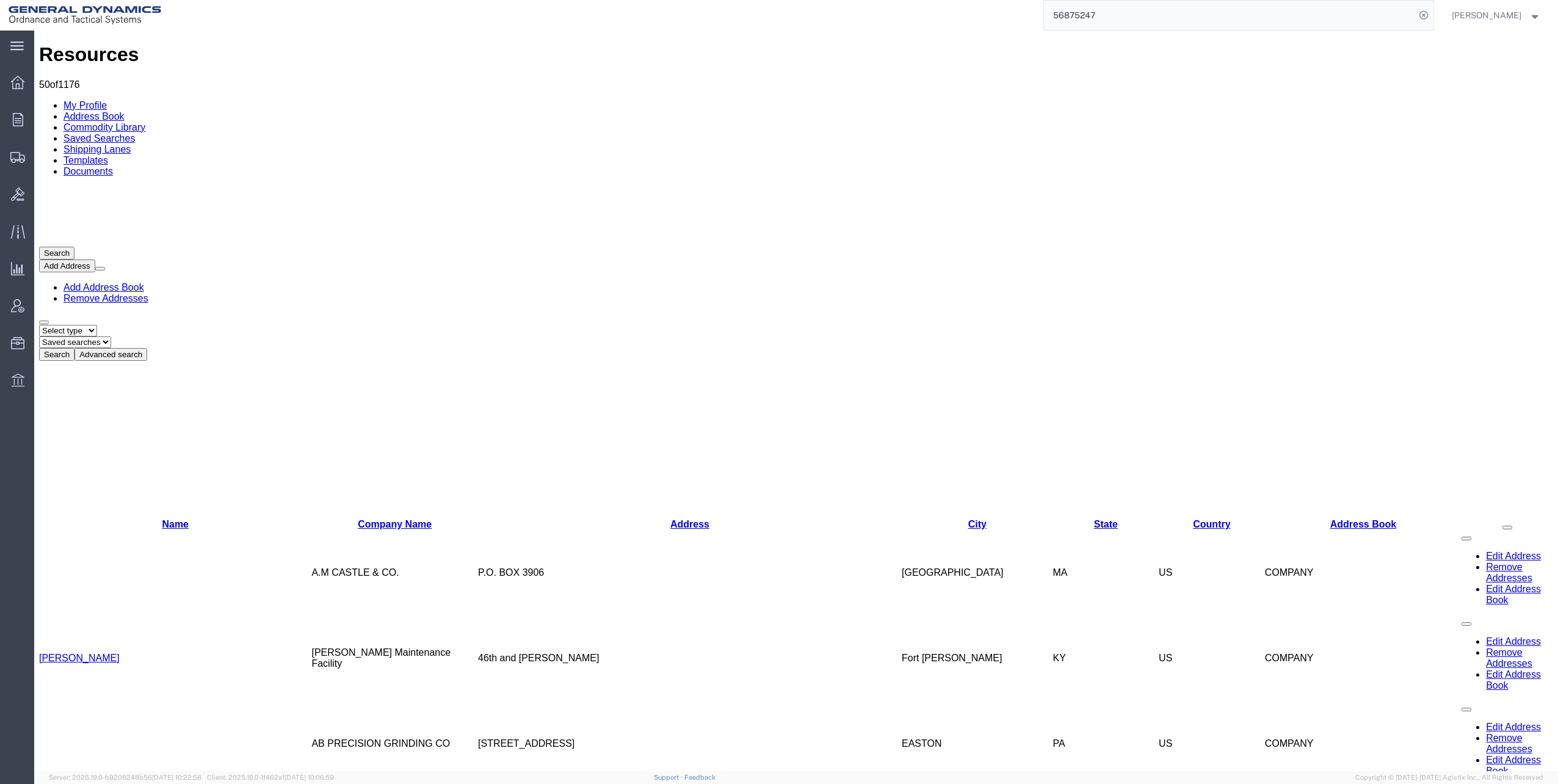
click at [75, 348] on button "Search" at bounding box center [57, 354] width 36 height 13
click at [97, 325] on select "Select type ALL COMPANY LOCATION OTHER PERSONAL SHARED" at bounding box center [68, 331] width 58 height 12
select select "COMPANY"
click at [39, 325] on select "Select type ALL COMPANY LOCATION OTHER PERSONAL SHARED" at bounding box center [68, 331] width 58 height 12
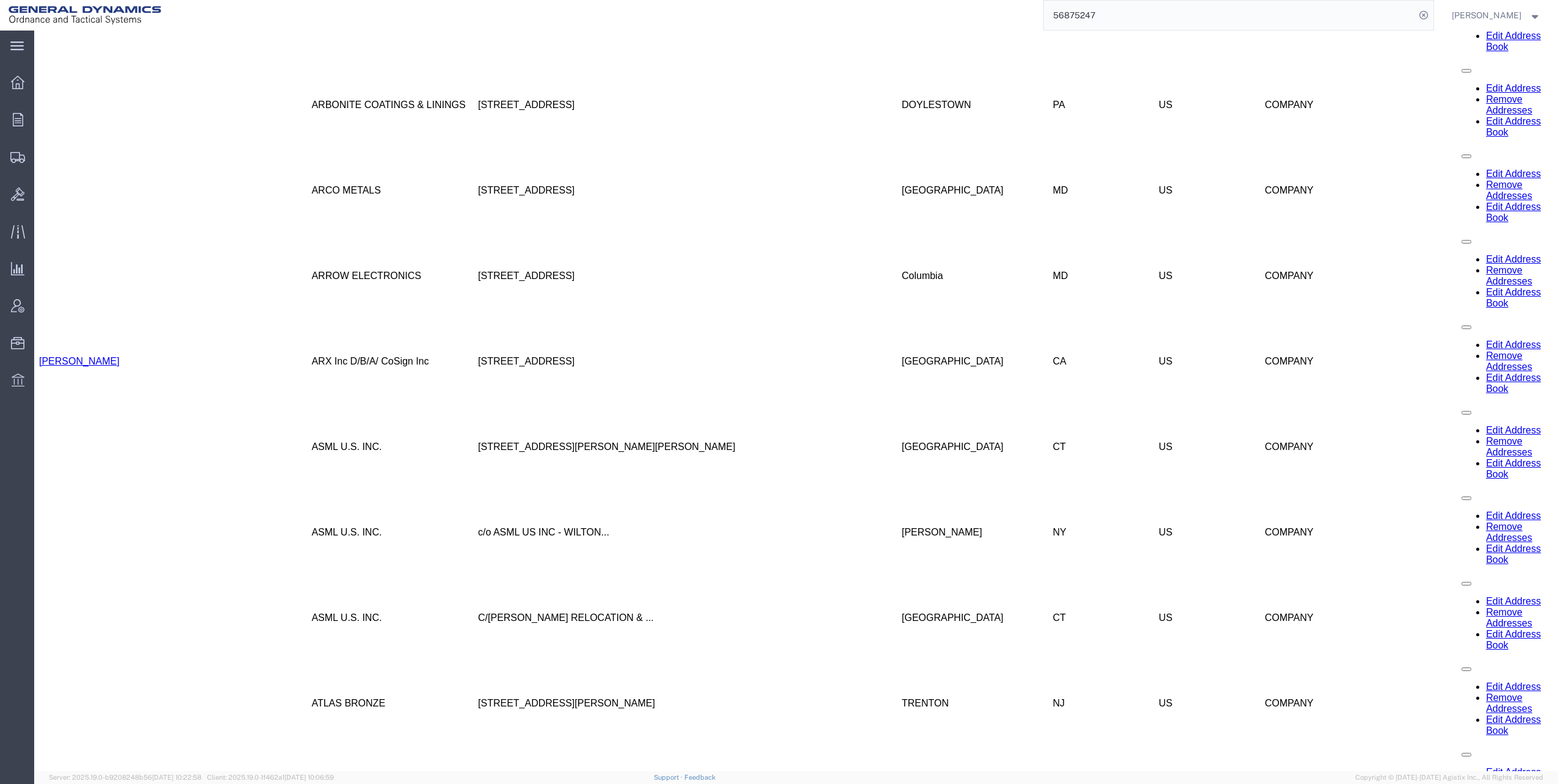
scroll to position [3242, 0]
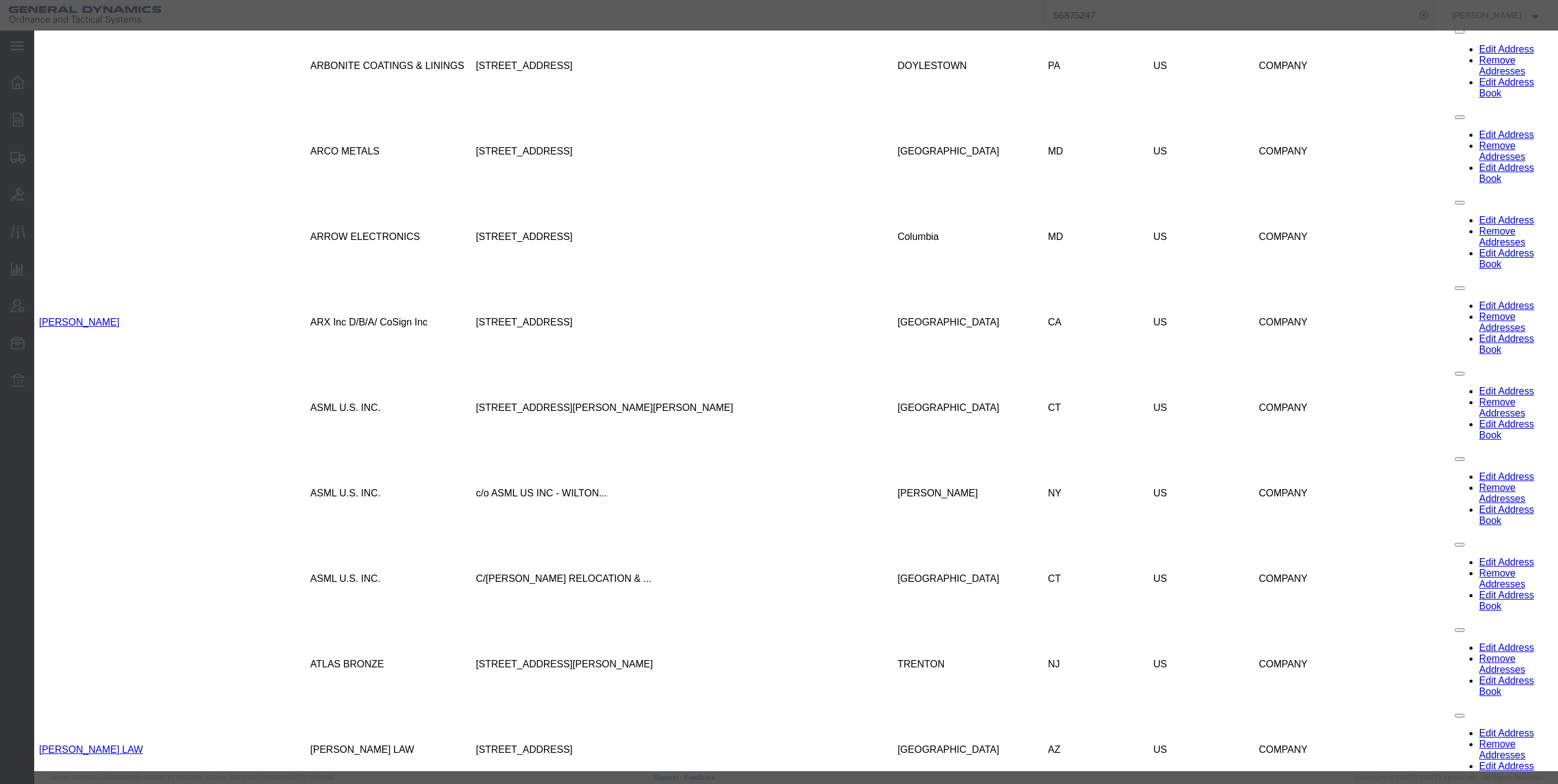
drag, startPoint x: 584, startPoint y: 192, endPoint x: 677, endPoint y: 194, distance: 93.0
type input "[STREET_ADDRESS]"
